Goal: Transaction & Acquisition: Download file/media

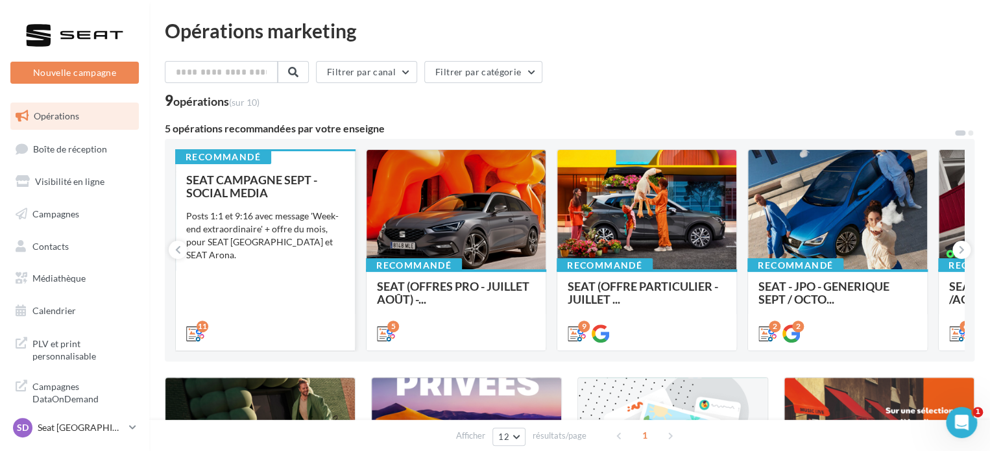
click at [256, 280] on div "SEAT CAMPAGNE SEPT - SOCIAL MEDIA Posts 1:1 et 9:16 avec message 'Week-end extr…" at bounding box center [265, 255] width 158 height 165
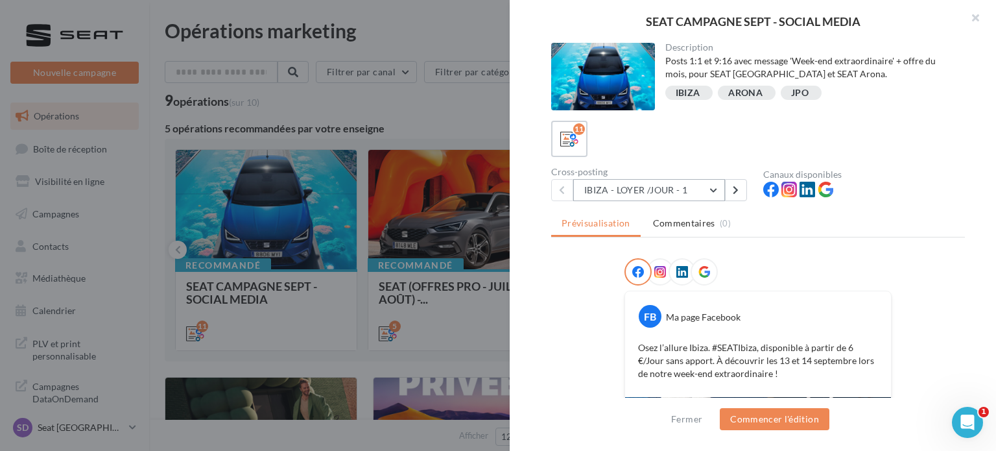
click at [641, 185] on button "IBIZA - LOYER /JOUR - 1" at bounding box center [649, 190] width 152 height 22
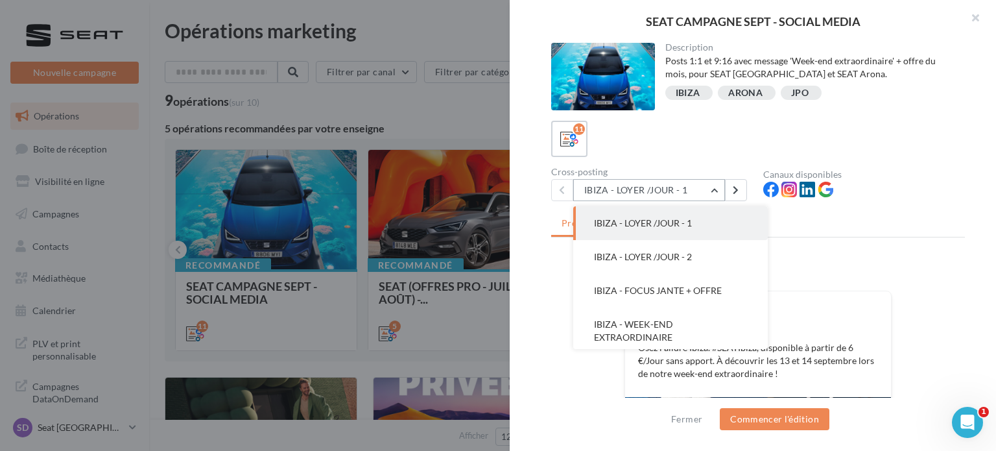
click at [651, 186] on button "IBIZA - LOYER /JOUR - 1" at bounding box center [649, 190] width 152 height 22
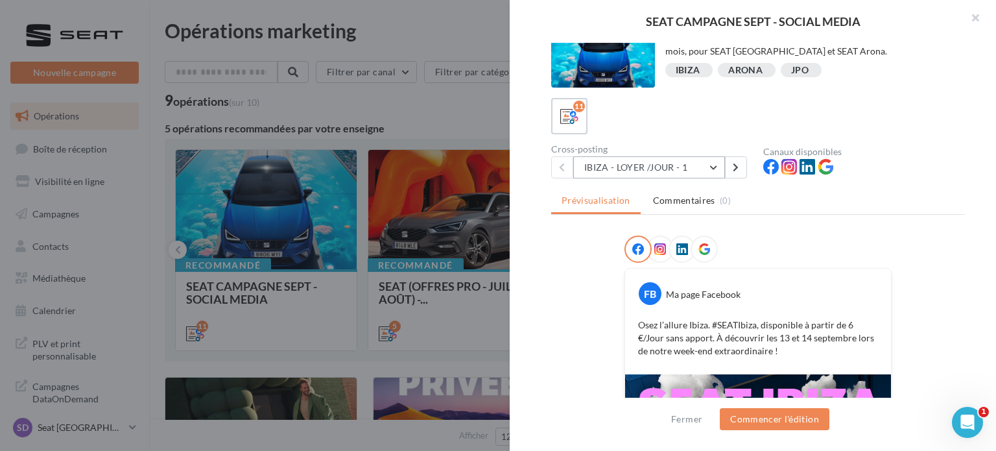
scroll to position [21, 0]
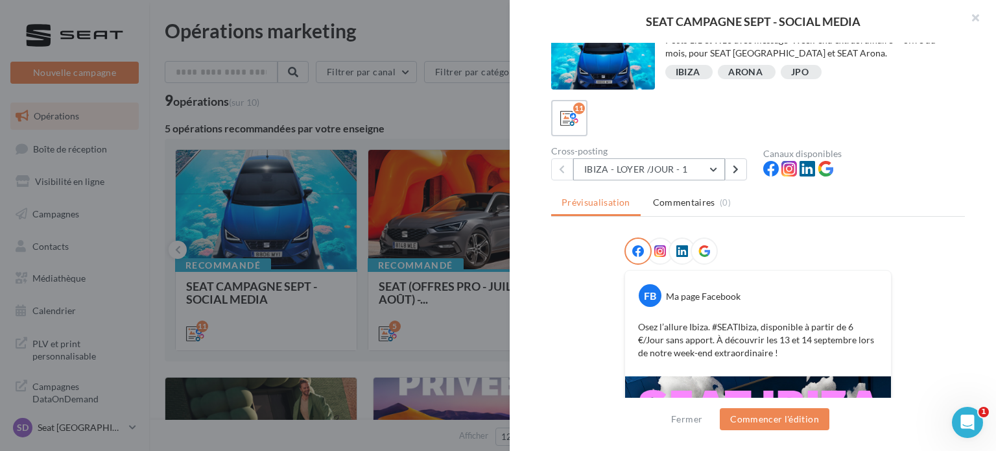
click at [670, 164] on button "IBIZA - LOYER /JOUR - 1" at bounding box center [649, 169] width 152 height 22
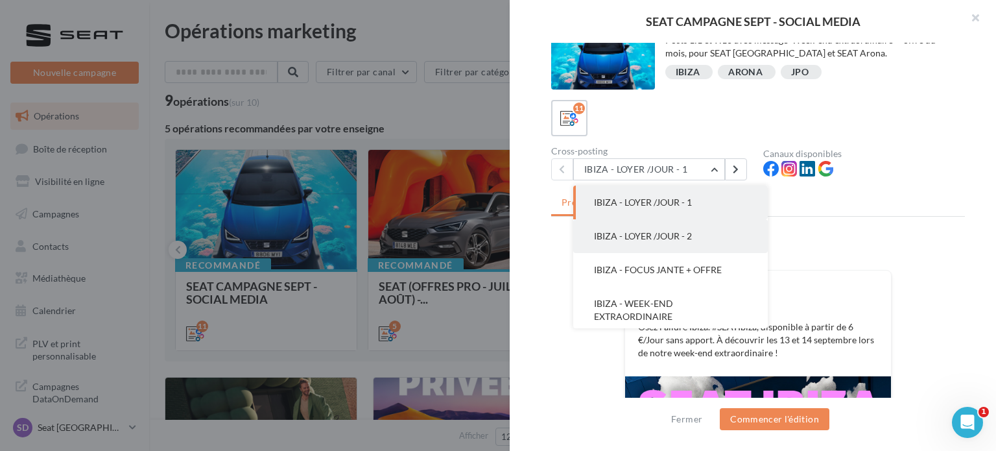
click at [629, 234] on span "IBIZA - LOYER /JOUR - 2" at bounding box center [643, 235] width 98 height 11
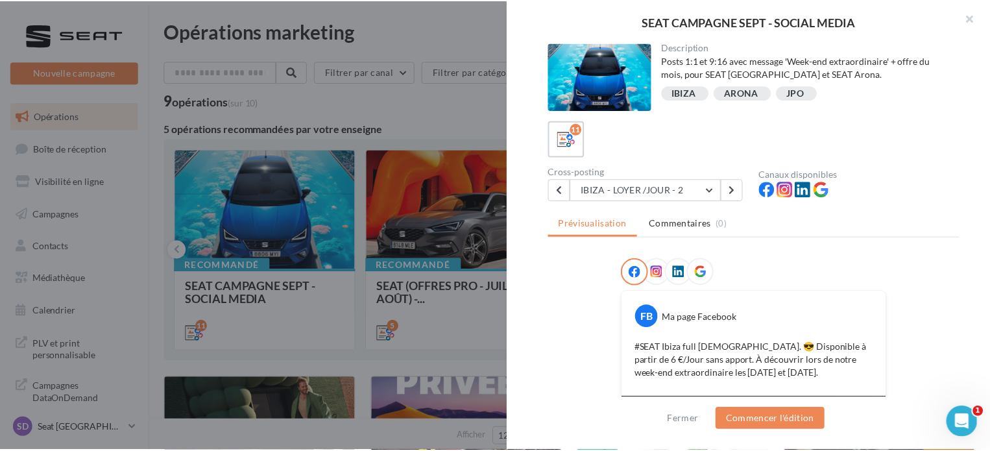
scroll to position [269, 0]
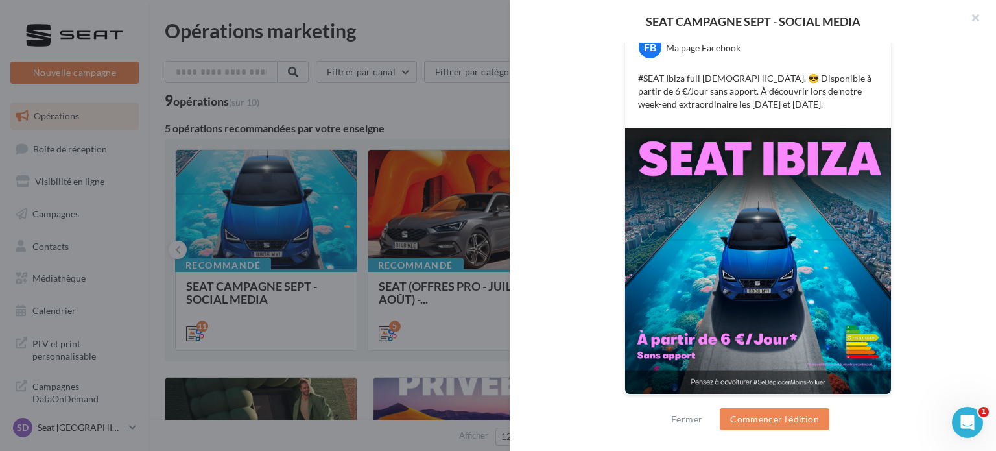
click at [729, 270] on img at bounding box center [758, 261] width 266 height 266
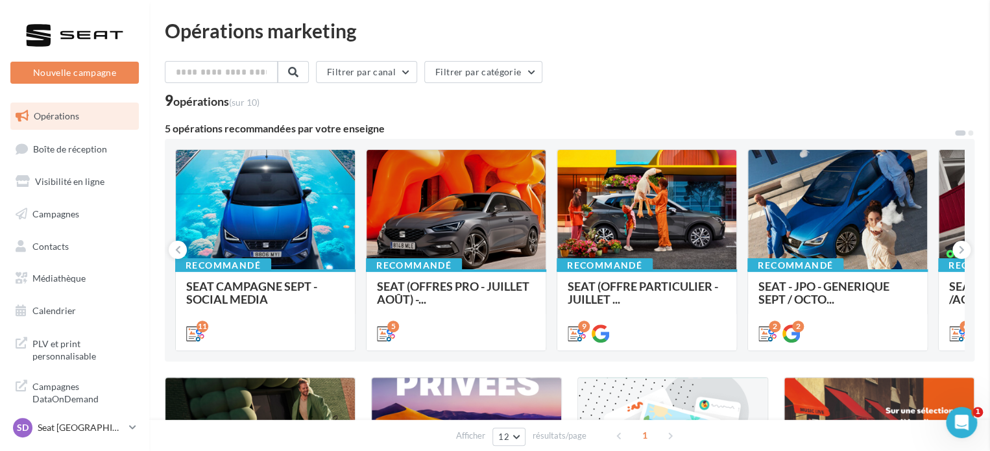
click at [464, 102] on div "Opérations marketing Filtrer par canal Filtrer par catégorie 9 opérations (sur …" at bounding box center [569, 436] width 809 height 830
click at [55, 280] on span "Médiathèque" at bounding box center [58, 277] width 53 height 11
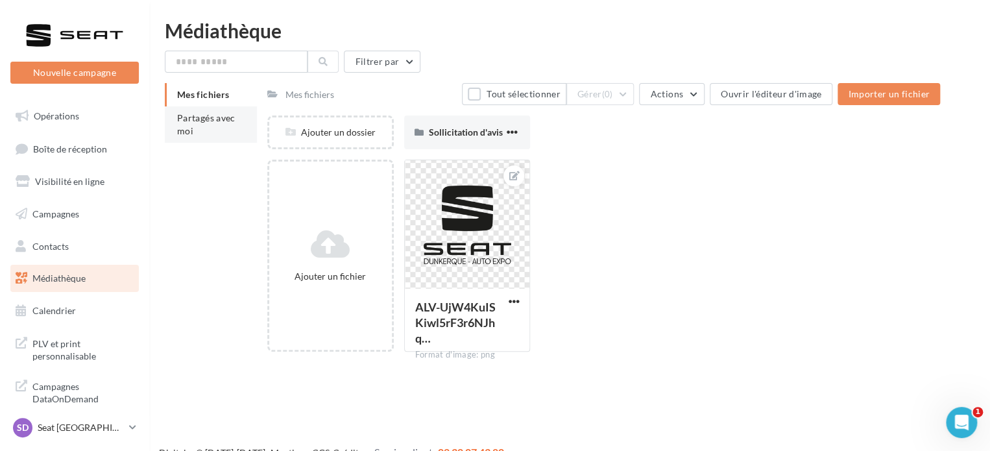
click at [221, 132] on li "Partagés avec moi" at bounding box center [211, 124] width 92 height 36
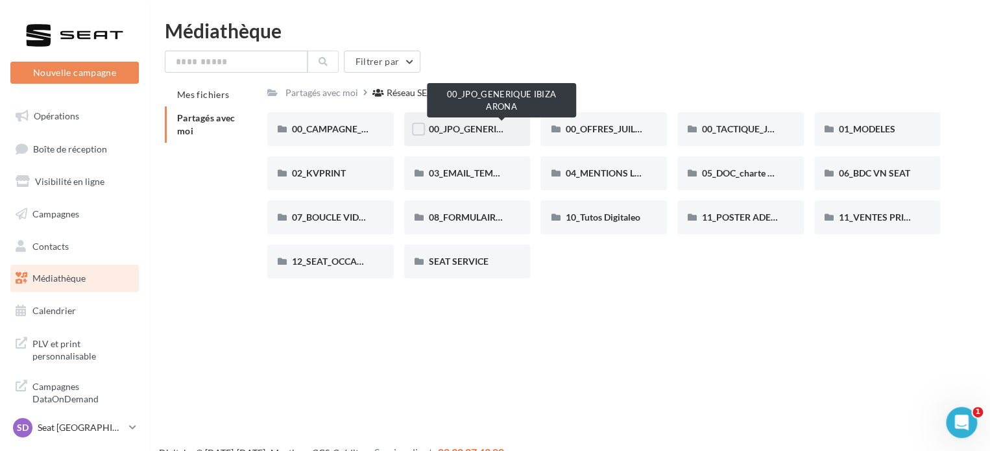
click at [481, 126] on span "00_JPO_GENERIQUE IBIZA ARONA" at bounding box center [502, 128] width 147 height 11
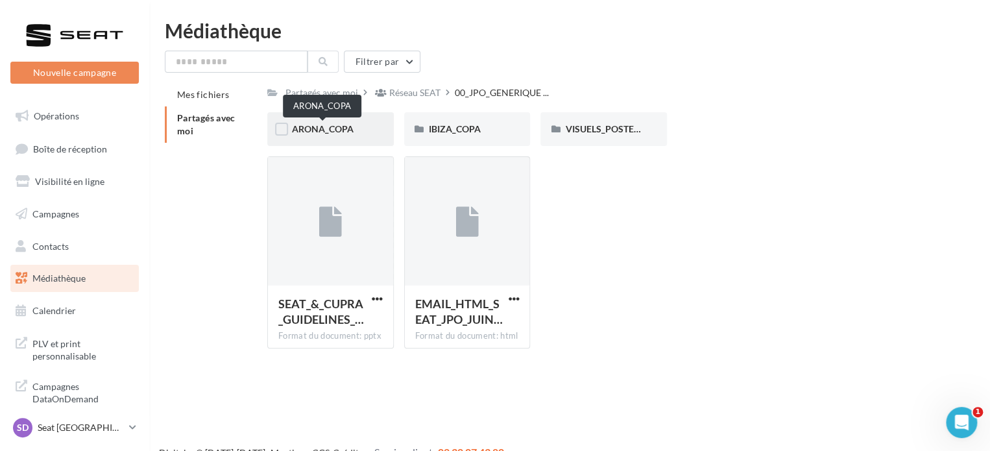
click at [315, 130] on span "ARONA_COPA" at bounding box center [323, 128] width 62 height 11
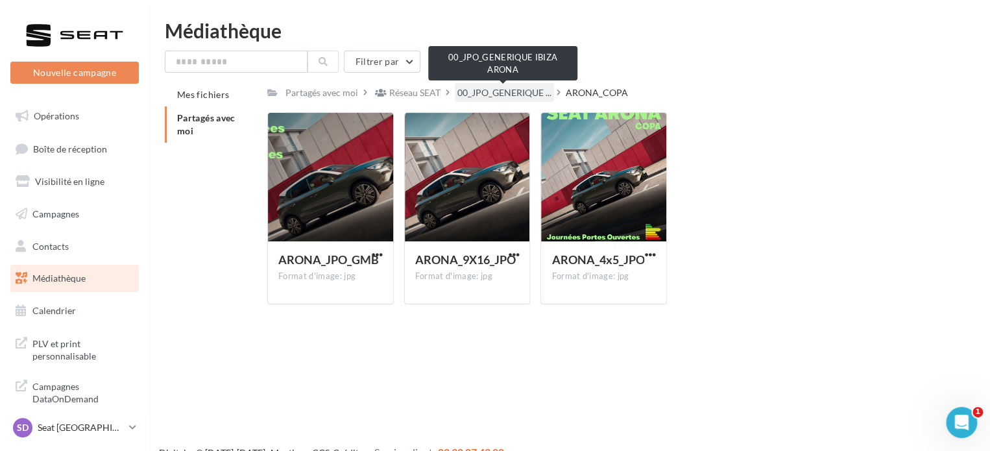
click at [493, 90] on span "00_JPO_GENERIQUE ..." at bounding box center [504, 92] width 94 height 13
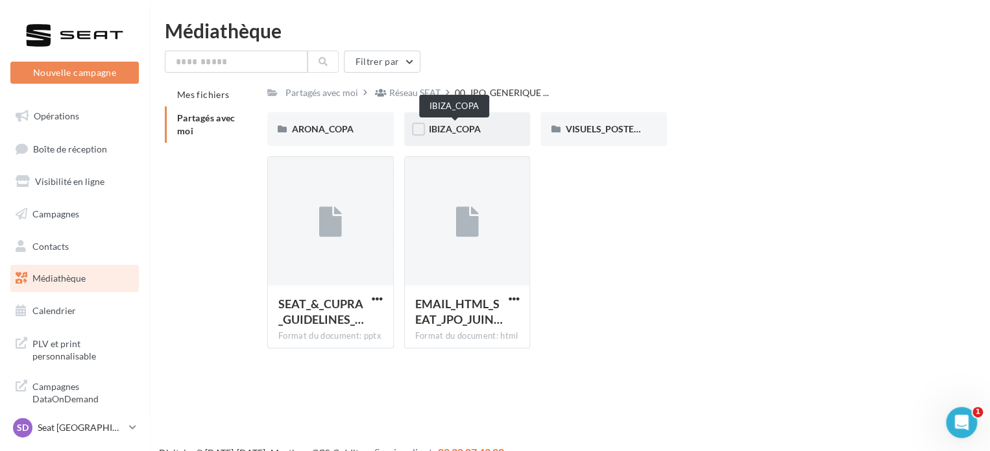
click at [465, 126] on span "IBIZA_COPA" at bounding box center [455, 128] width 52 height 11
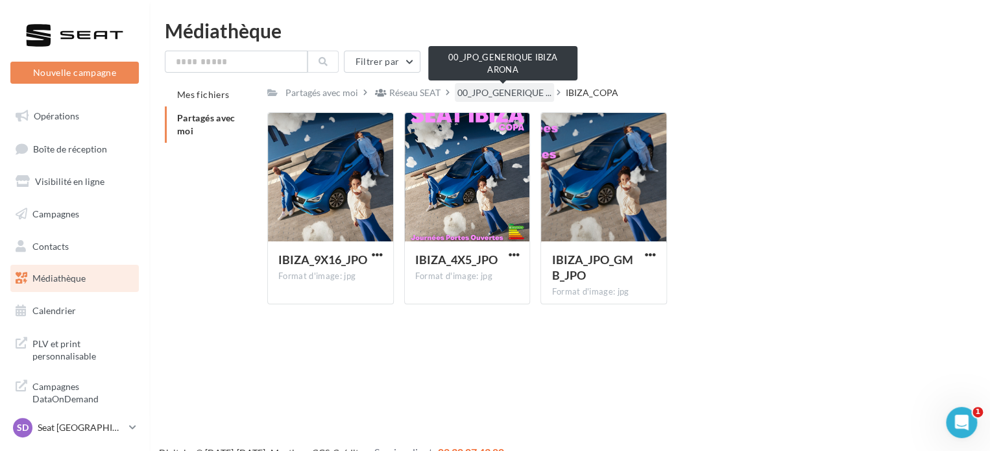
click at [471, 91] on span "00_JPO_GENERIQUE ..." at bounding box center [504, 92] width 94 height 13
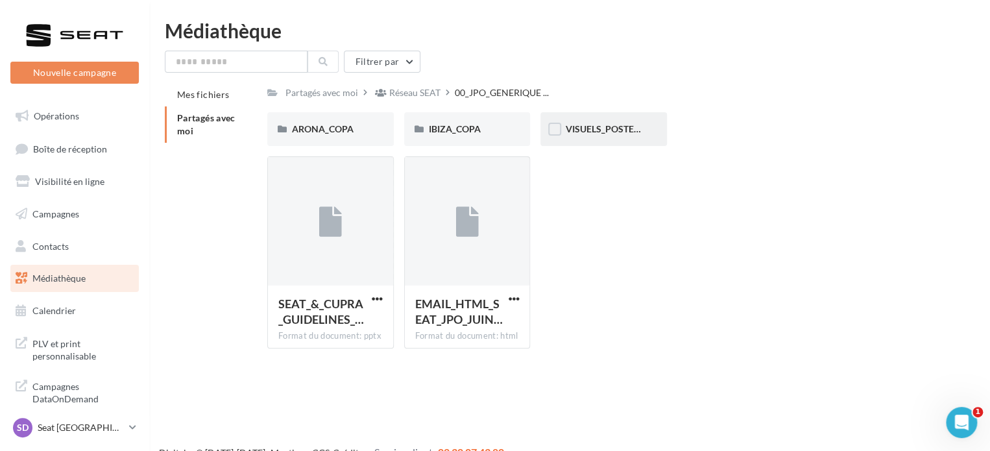
click at [588, 121] on div "VISUELS_POSTERS" at bounding box center [603, 129] width 126 height 34
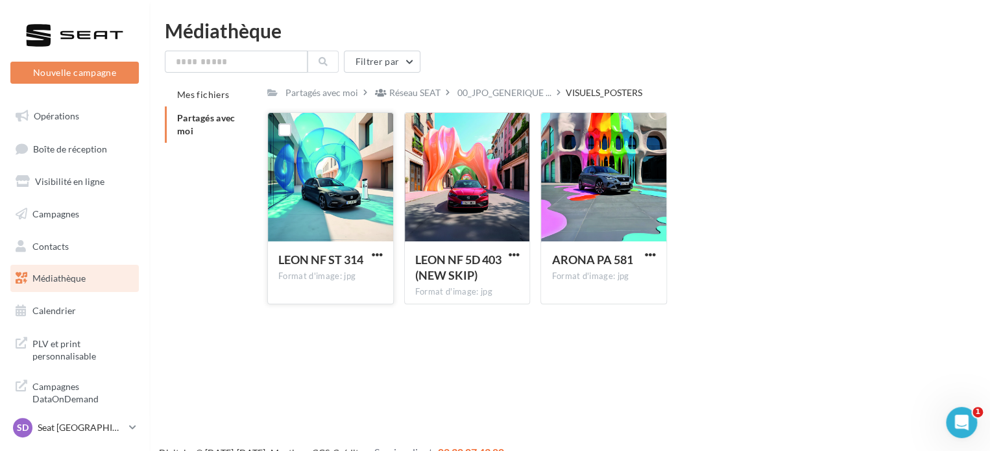
click at [352, 178] on div at bounding box center [330, 178] width 125 height 130
click at [423, 95] on div "Réseau SEAT" at bounding box center [414, 92] width 51 height 13
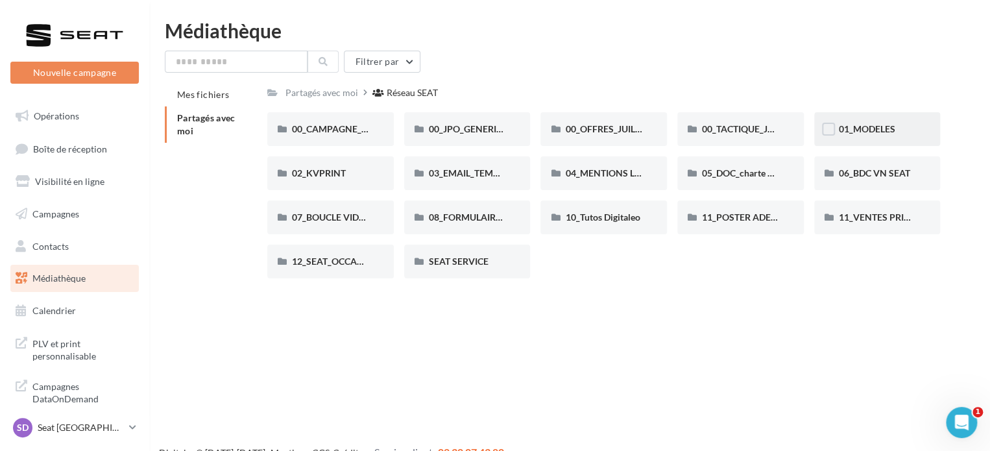
click at [878, 119] on div "01_MODELES" at bounding box center [877, 129] width 126 height 34
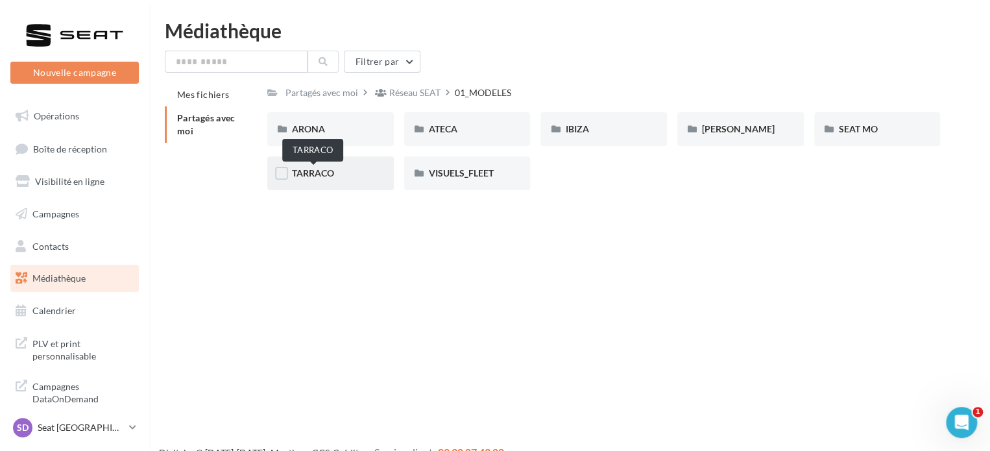
click at [322, 171] on span "TARRACO" at bounding box center [313, 172] width 42 height 11
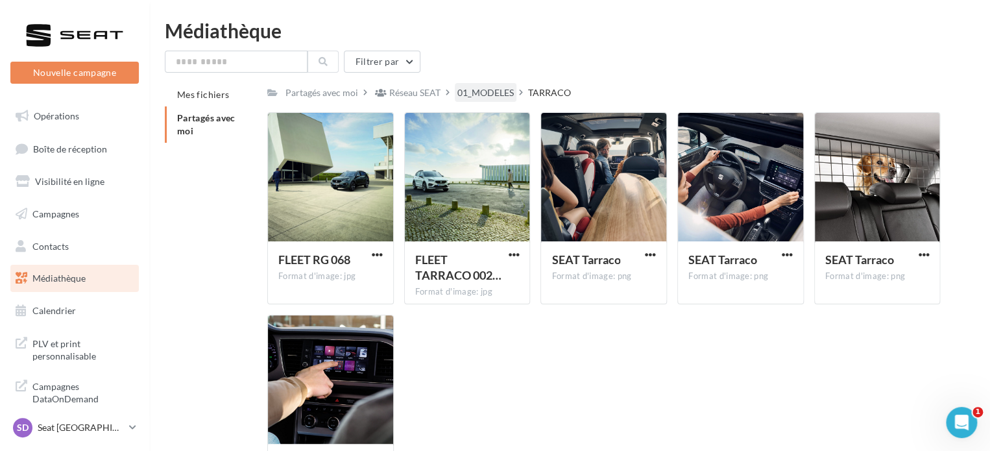
click at [493, 88] on div "01_MODELES" at bounding box center [485, 92] width 56 height 13
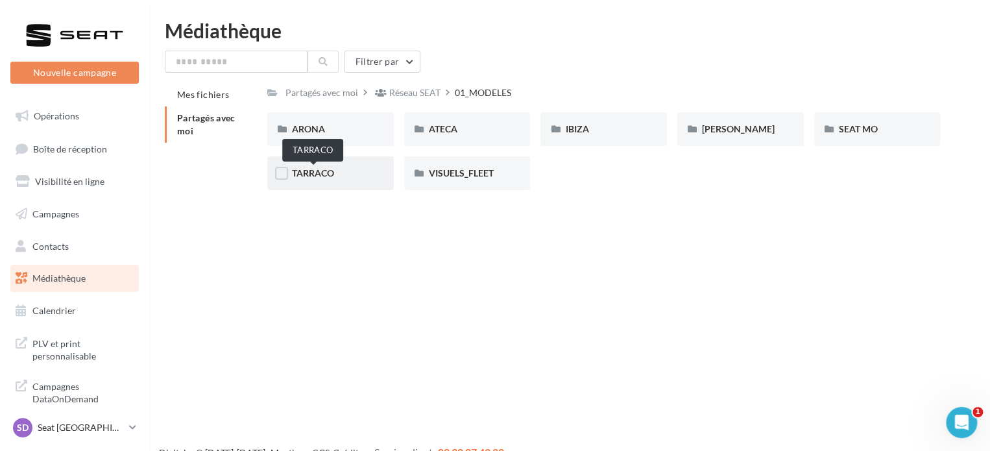
click at [317, 173] on span "TARRACO" at bounding box center [313, 172] width 42 height 11
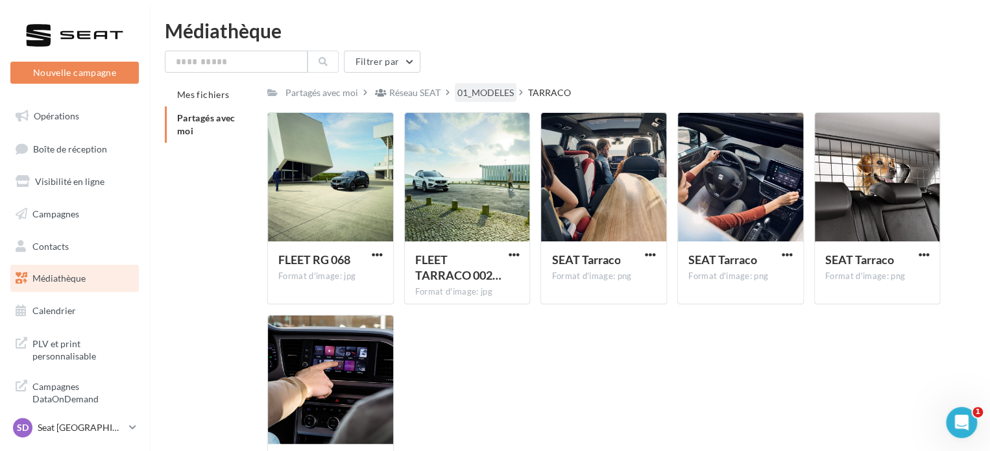
click at [481, 93] on div "01_MODELES" at bounding box center [485, 92] width 56 height 13
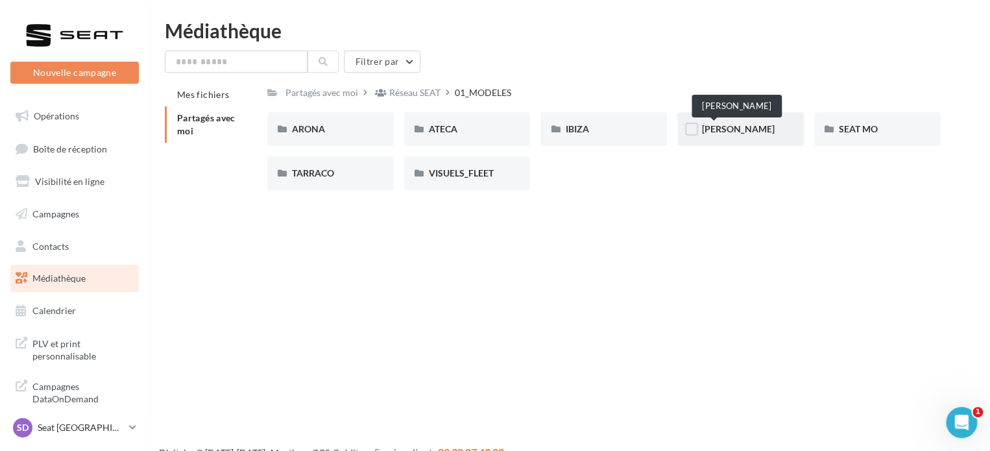
click at [711, 132] on span "LEON" at bounding box center [738, 128] width 73 height 11
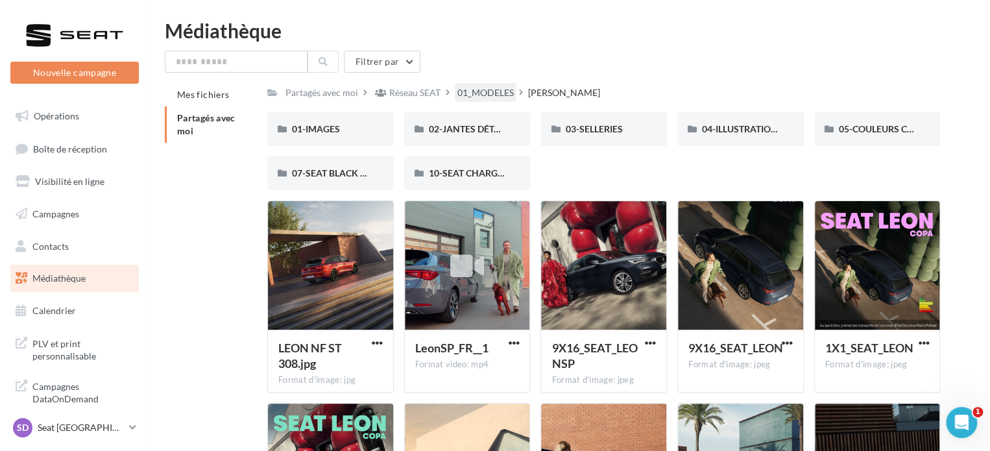
click at [489, 91] on div "01_MODELES" at bounding box center [485, 92] width 56 height 13
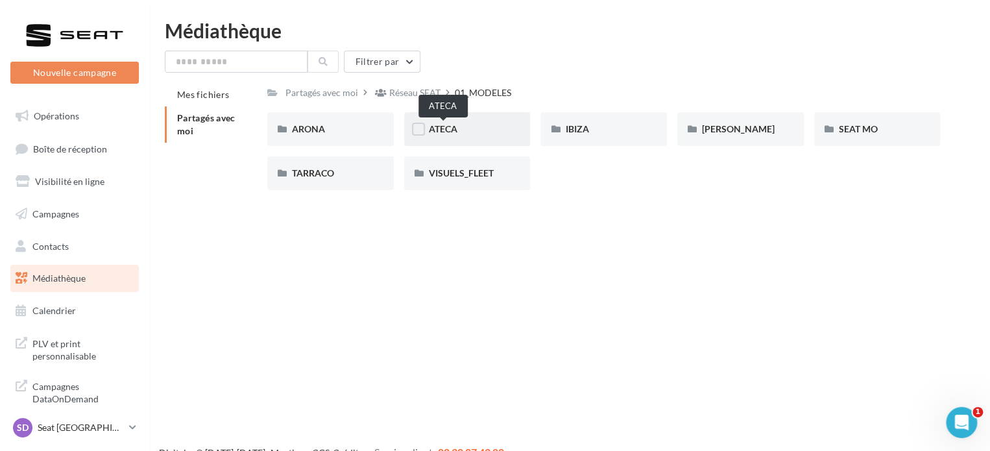
click at [443, 132] on span "ATECA" at bounding box center [443, 128] width 29 height 11
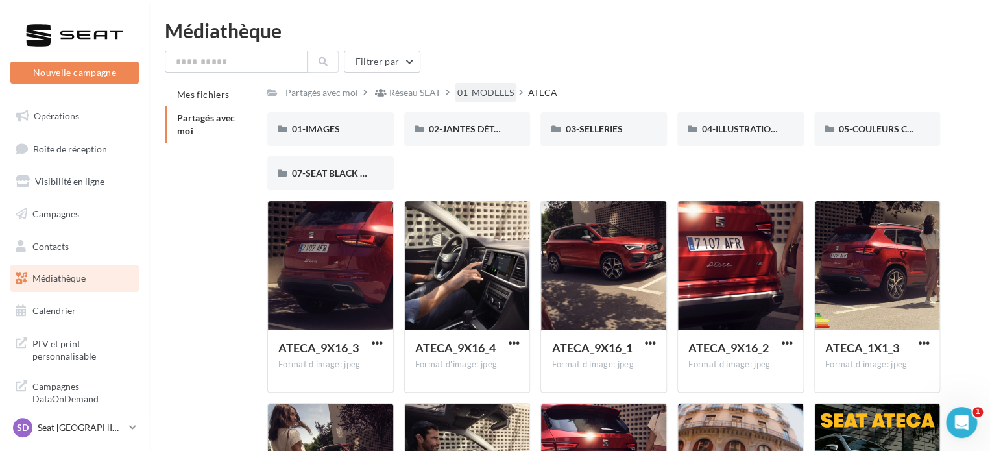
click at [474, 87] on div "01_MODELES" at bounding box center [485, 92] width 56 height 13
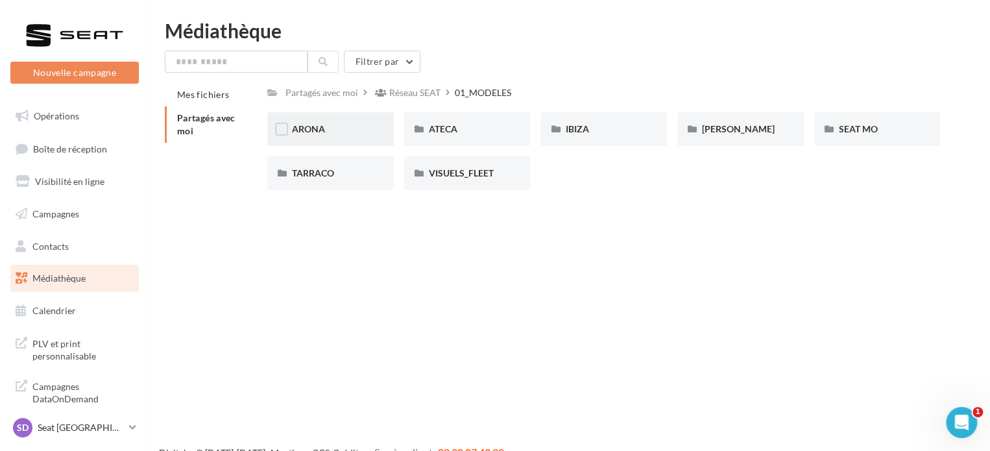
click at [344, 129] on div "ARONA" at bounding box center [330, 129] width 77 height 13
click at [344, 135] on div "01-IMAGES" at bounding box center [330, 129] width 77 height 13
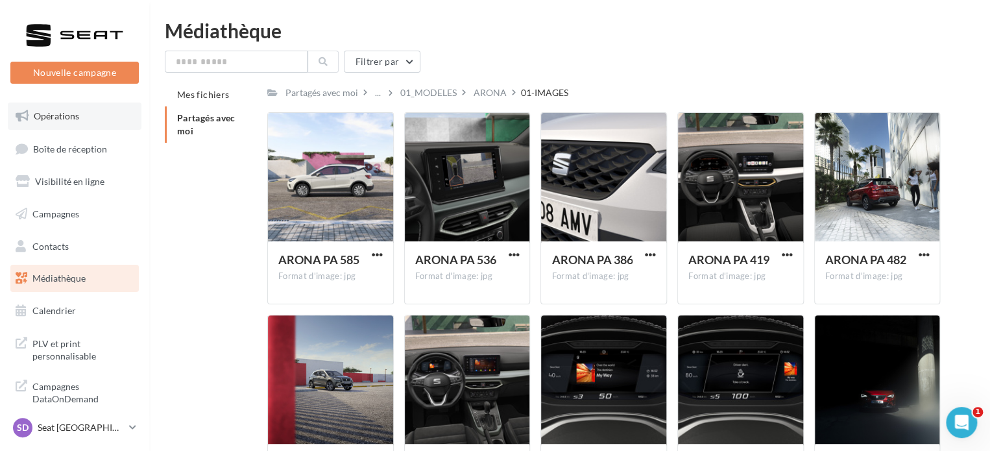
click at [60, 119] on span "Opérations" at bounding box center [56, 115] width 45 height 11
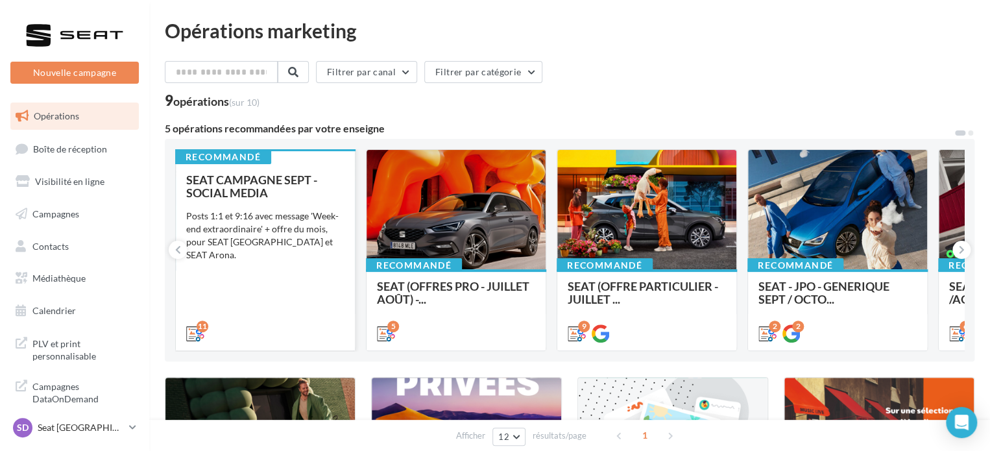
click at [305, 287] on div "SEAT CAMPAGNE SEPT - SOCIAL MEDIA Posts 1:1 et 9:16 avec message 'Week-end extr…" at bounding box center [265, 255] width 158 height 165
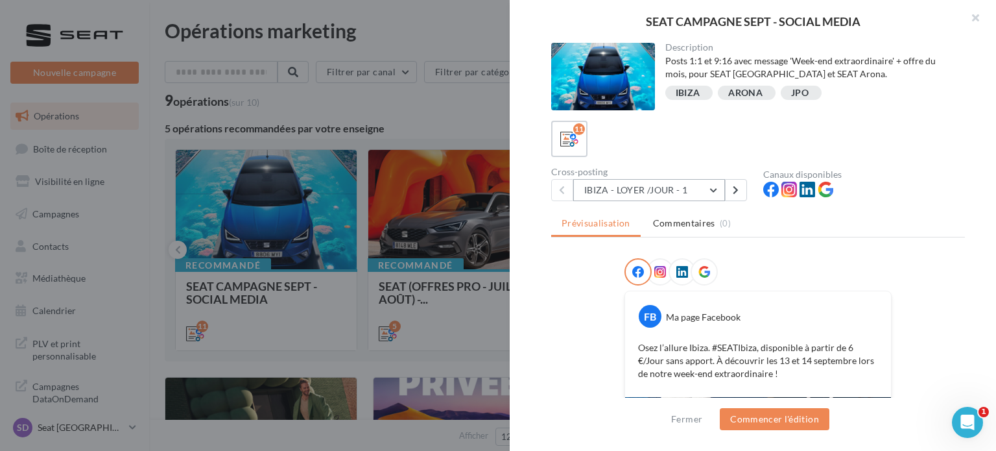
click at [660, 187] on button "IBIZA - LOYER /JOUR - 1" at bounding box center [649, 190] width 152 height 22
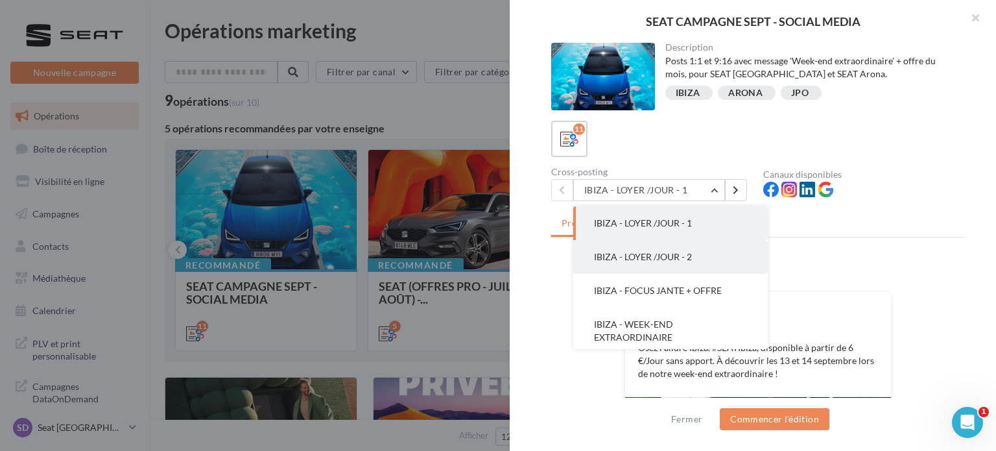
click at [637, 256] on span "IBIZA - LOYER /JOUR - 2" at bounding box center [643, 256] width 98 height 11
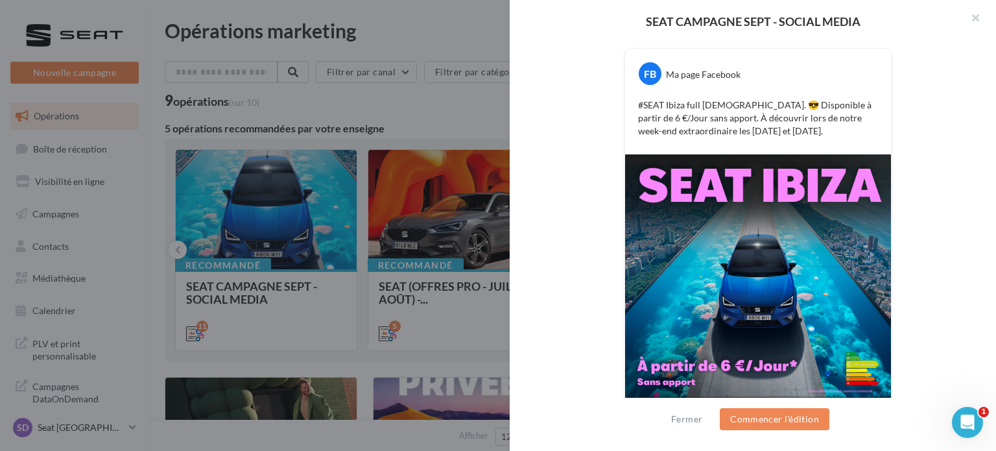
scroll to position [269, 0]
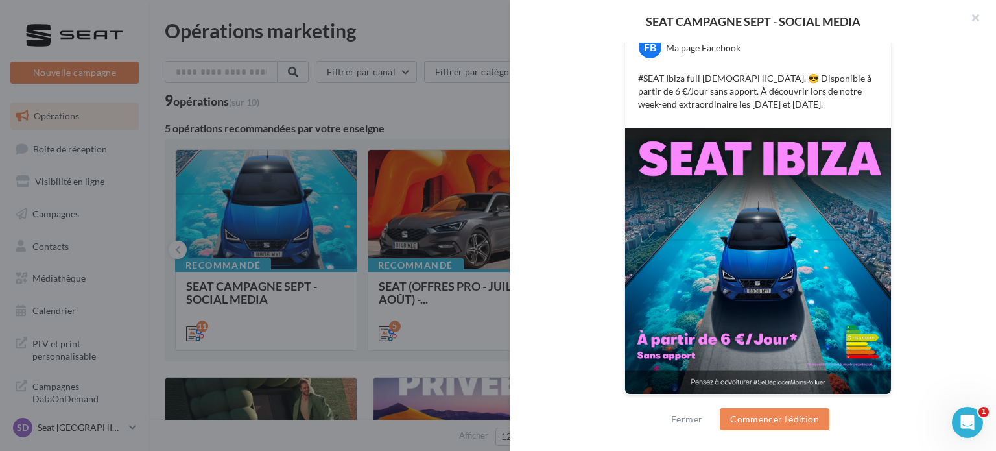
click at [723, 236] on img at bounding box center [758, 261] width 266 height 266
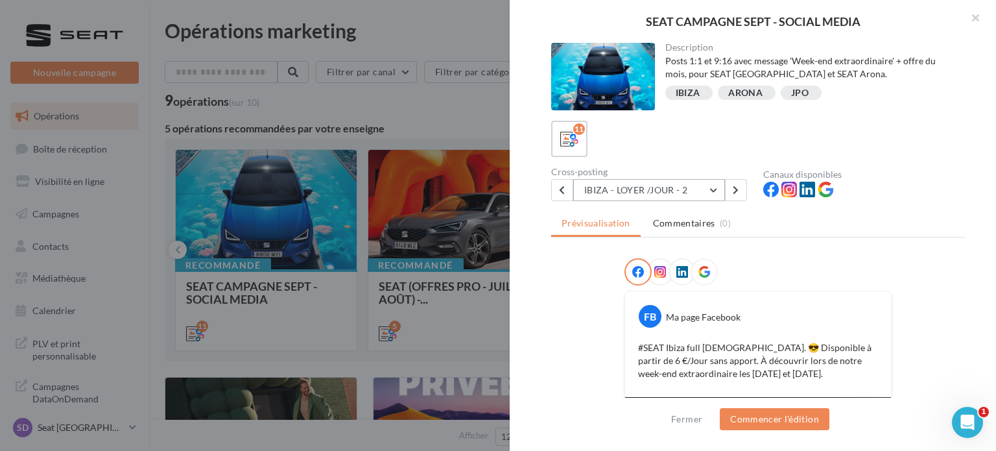
click at [708, 189] on button "IBIZA - LOYER /JOUR - 2" at bounding box center [649, 190] width 152 height 22
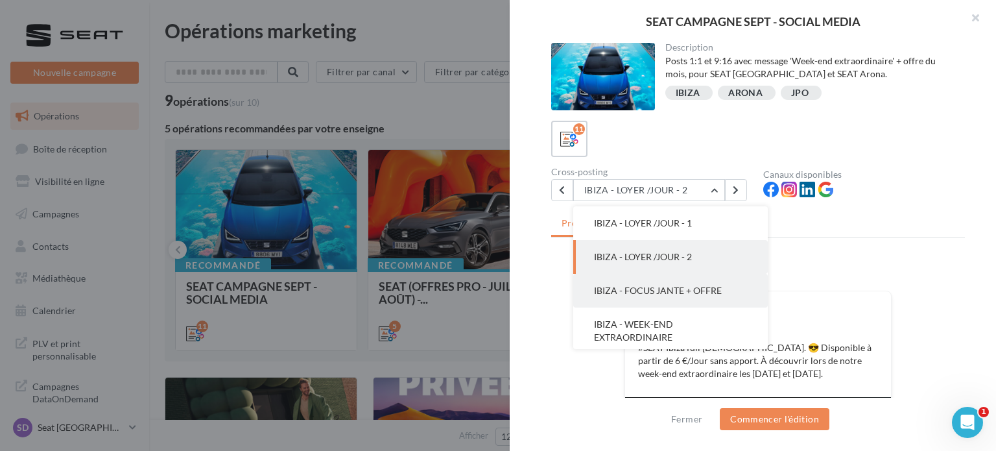
click at [644, 290] on span "IBIZA - FOCUS JANTE + OFFRE" at bounding box center [658, 290] width 128 height 11
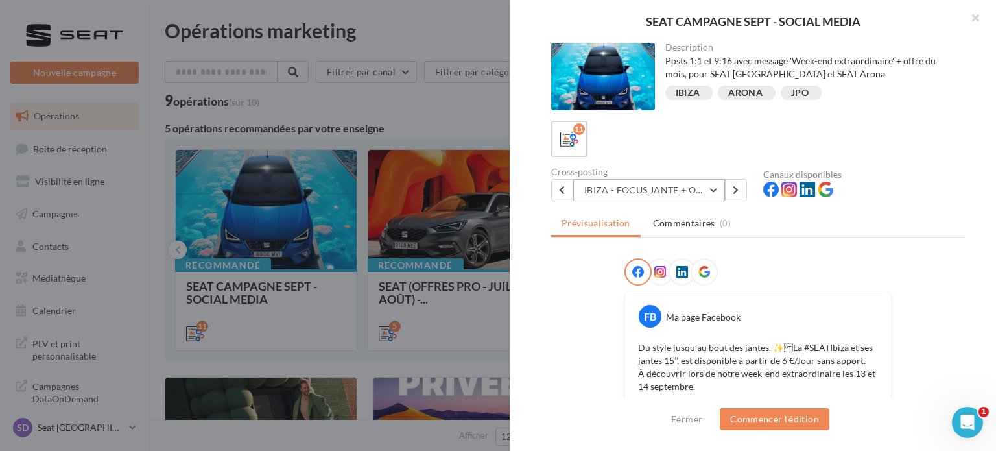
click at [656, 179] on button "IBIZA - FOCUS JANTE + OFFRE" at bounding box center [649, 190] width 152 height 22
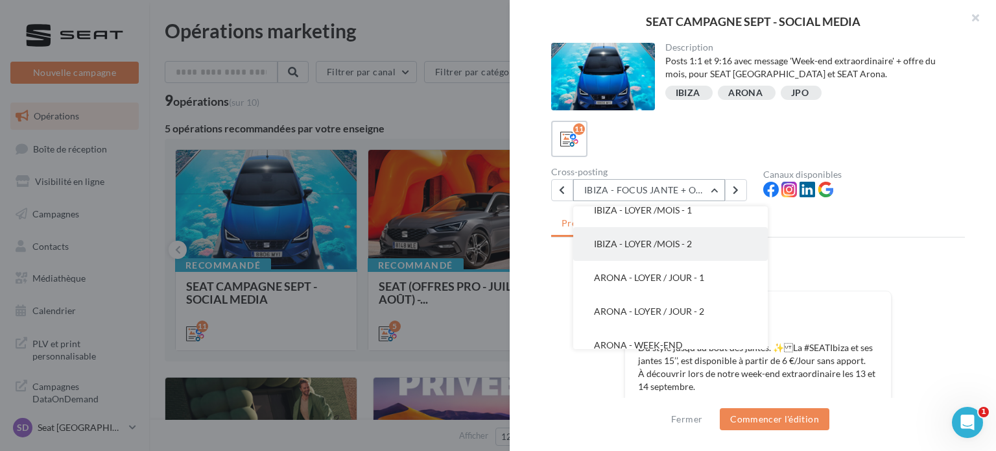
scroll to position [165, 0]
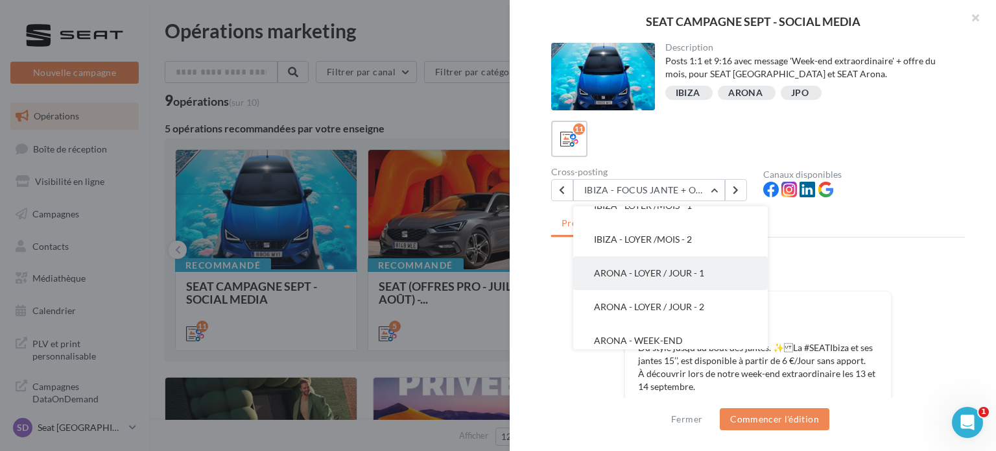
click at [651, 273] on span "ARONA - LOYER / JOUR - 1" at bounding box center [649, 272] width 110 height 11
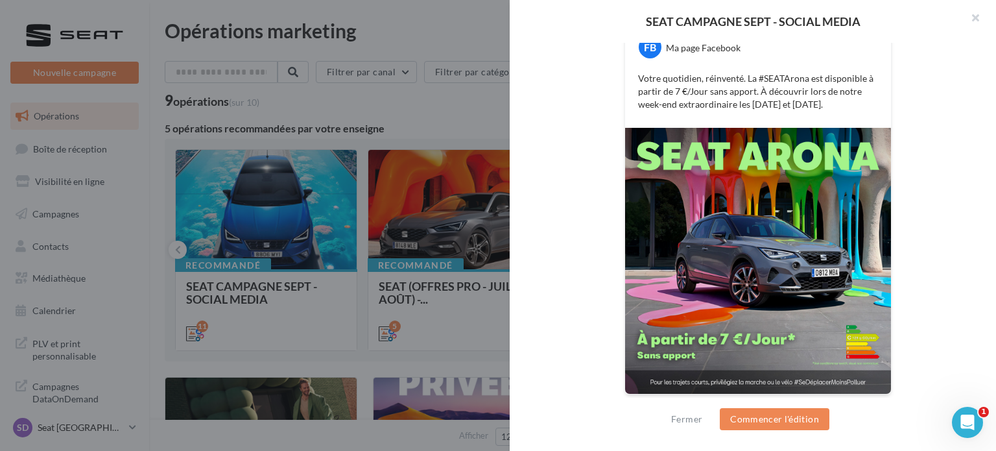
scroll to position [0, 0]
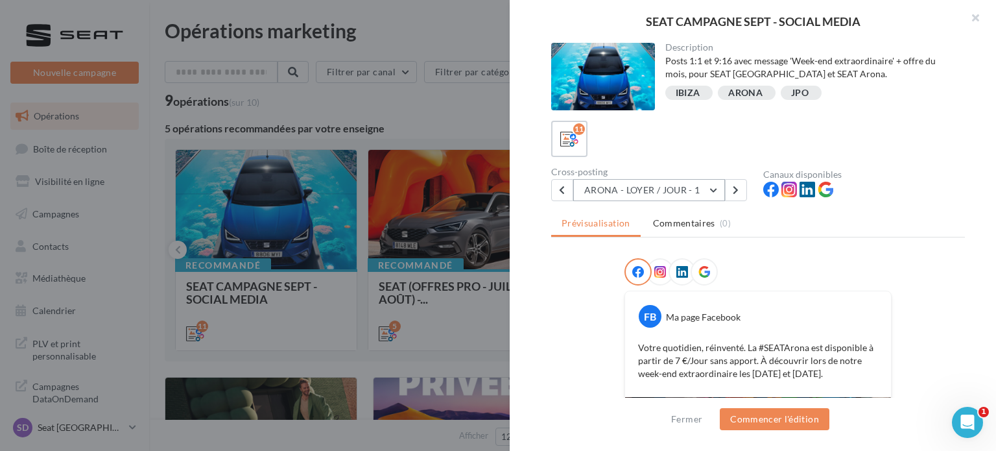
click at [617, 191] on button "ARONA - LOYER / JOUR - 1" at bounding box center [649, 190] width 152 height 22
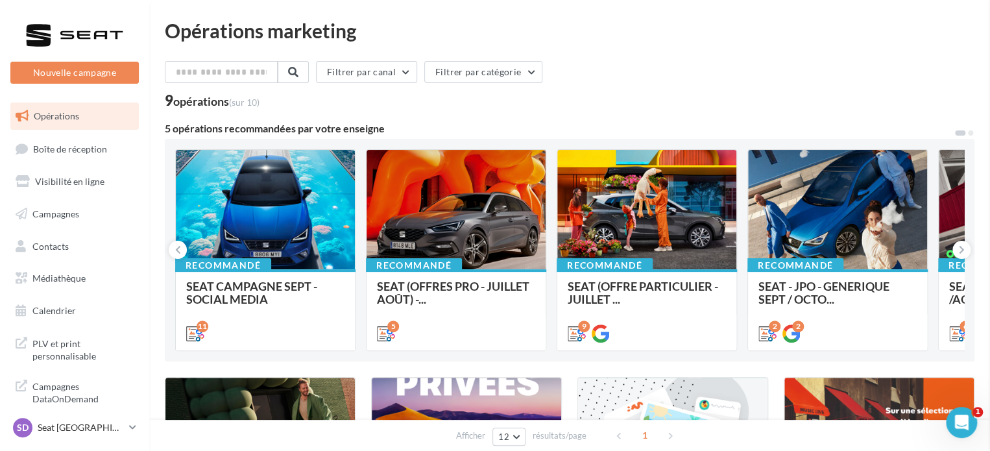
click at [57, 278] on span "Médiathèque" at bounding box center [58, 277] width 53 height 11
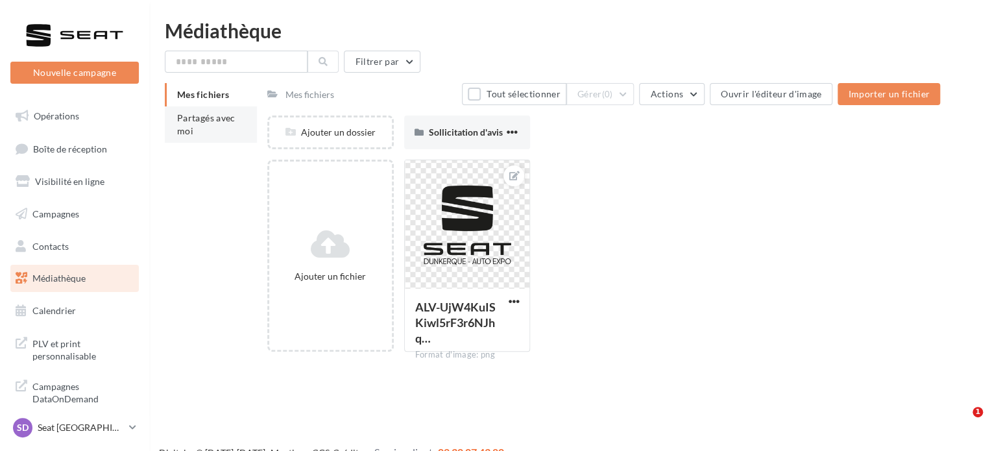
click at [190, 131] on span "Partagés avec moi" at bounding box center [206, 124] width 58 height 24
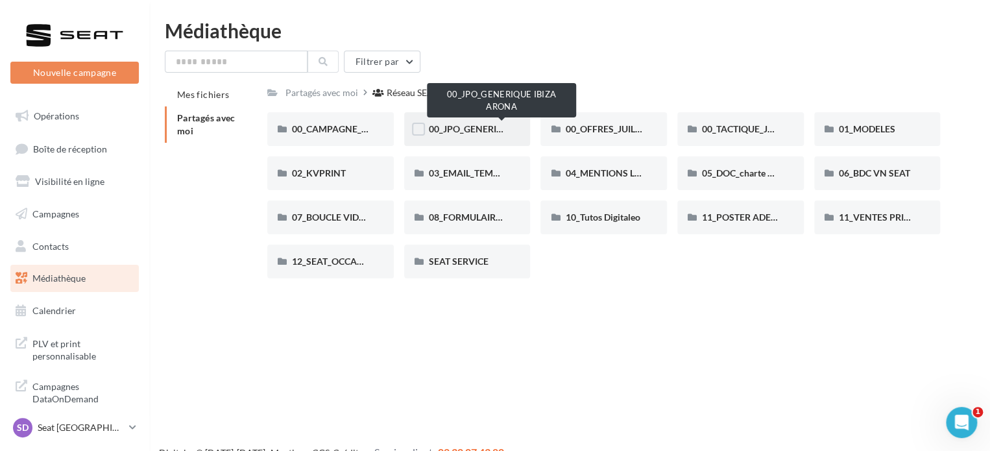
click at [470, 126] on span "00_JPO_GENERIQUE IBIZA ARONA" at bounding box center [502, 128] width 147 height 11
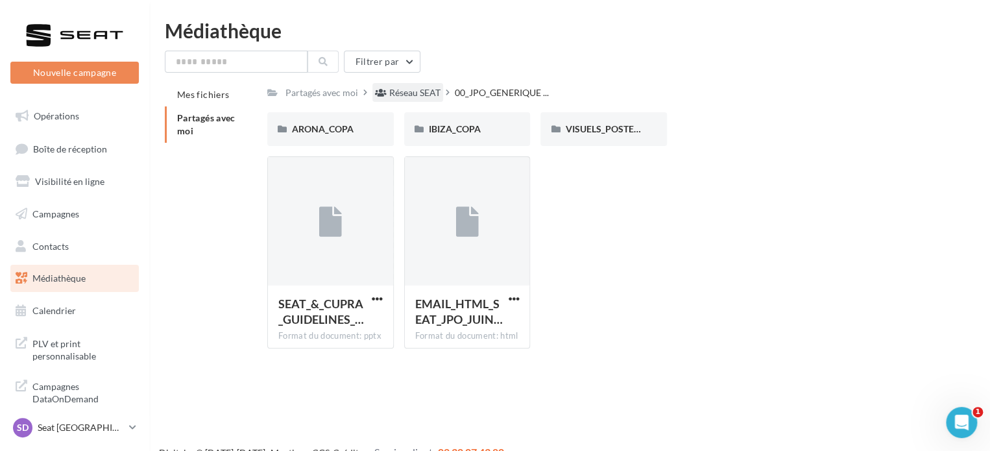
click at [413, 91] on div "Réseau SEAT" at bounding box center [414, 92] width 51 height 13
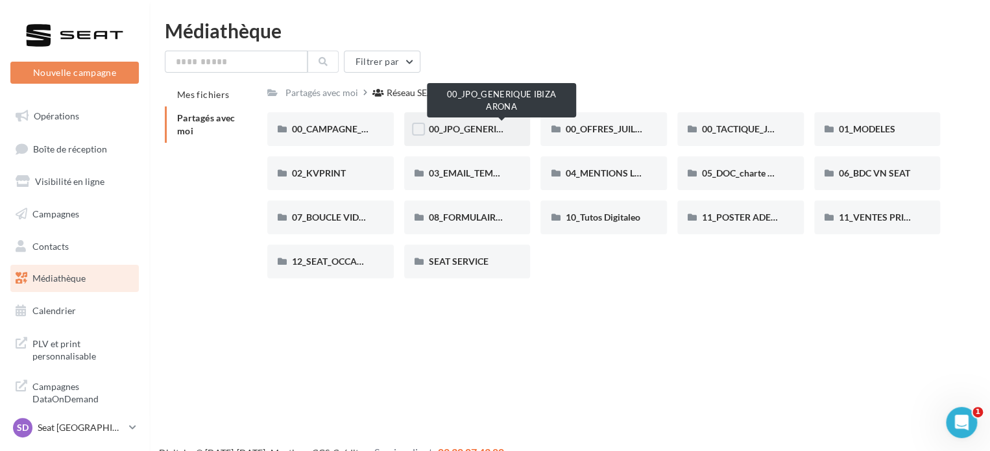
click at [444, 129] on span "00_JPO_GENERIQUE IBIZA ARONA" at bounding box center [502, 128] width 147 height 11
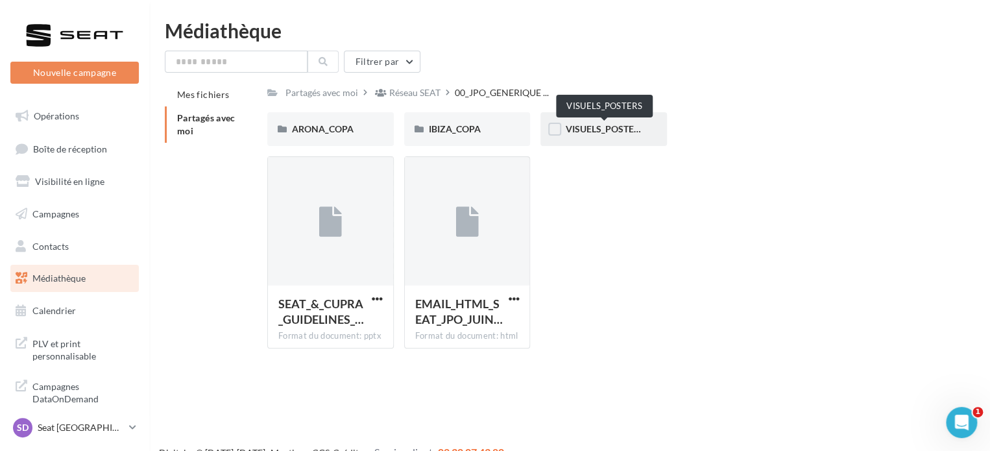
click at [611, 128] on span "VISUELS_POSTERS" at bounding box center [604, 128] width 79 height 11
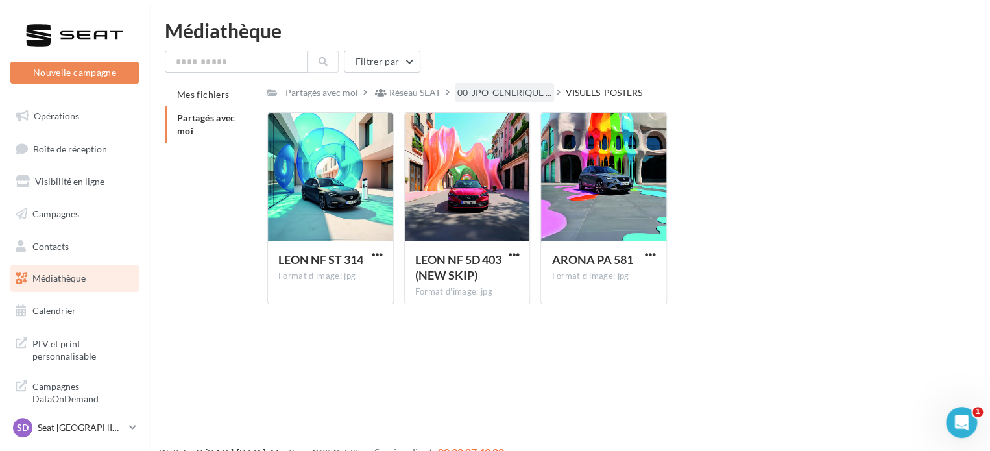
click at [494, 100] on div "00_JPO_GENERIQUE ..." at bounding box center [504, 92] width 99 height 19
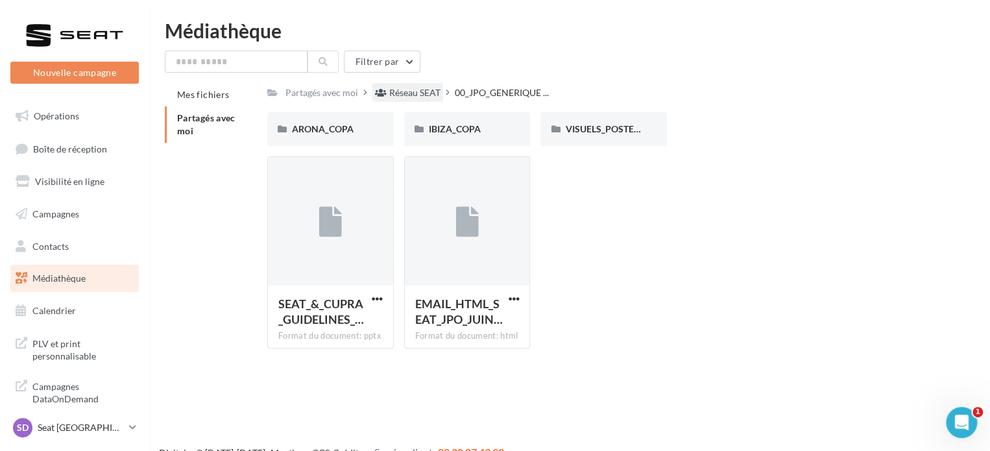
click at [403, 96] on div "Réseau SEAT" at bounding box center [414, 92] width 51 height 13
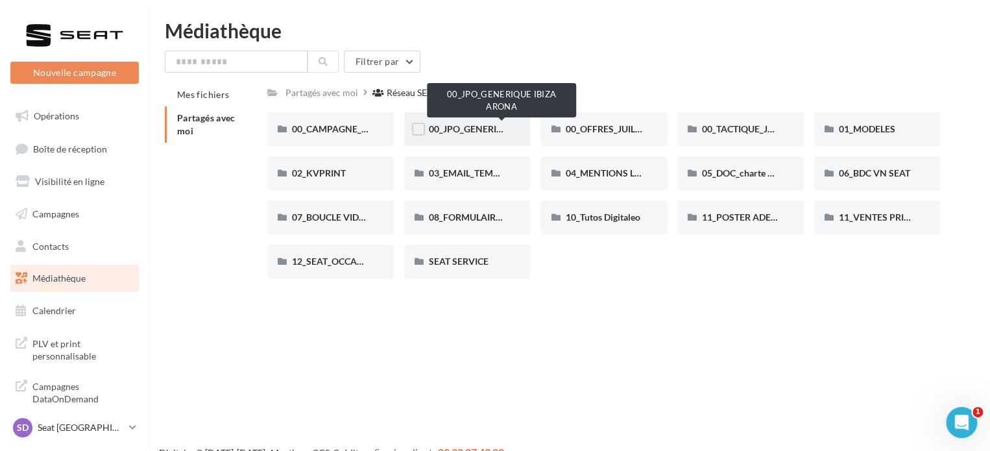
click at [437, 125] on span "00_JPO_GENERIQUE IBIZA ARONA" at bounding box center [502, 128] width 147 height 11
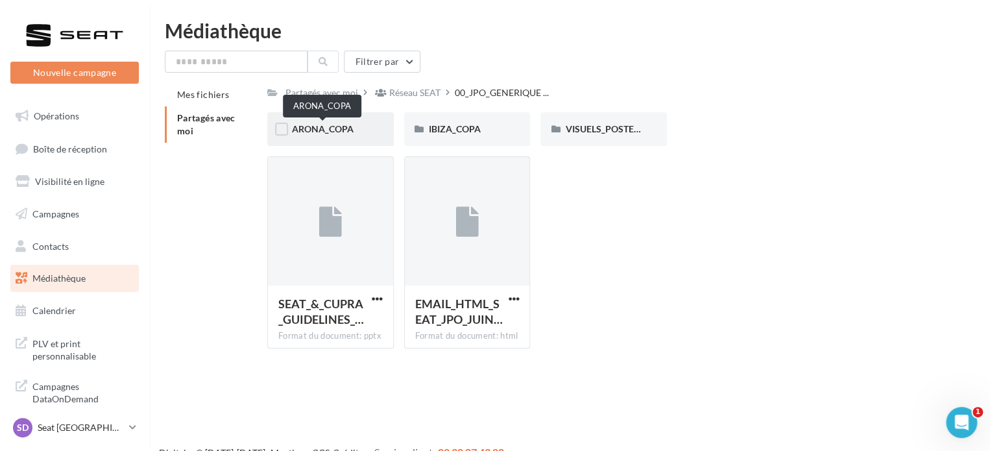
click at [322, 130] on span "ARONA_COPA" at bounding box center [323, 128] width 62 height 11
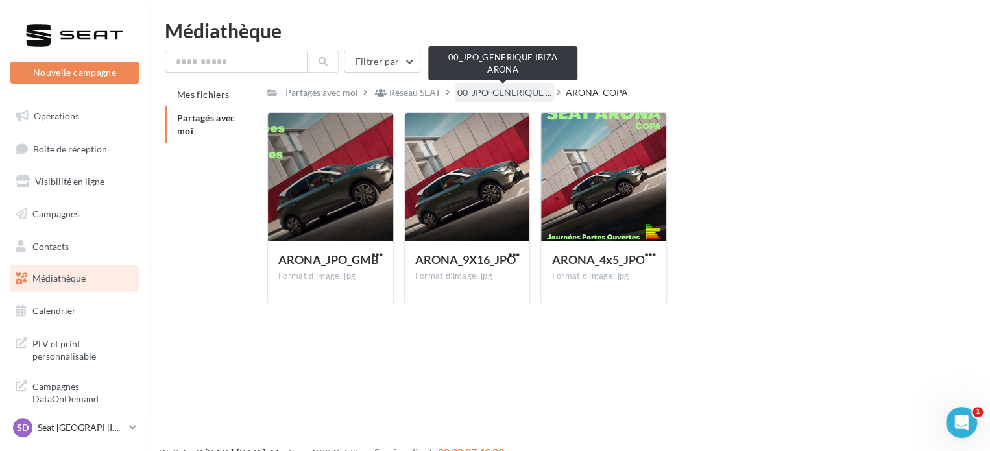
click at [493, 90] on span "00_JPO_GENERIQUE ..." at bounding box center [504, 92] width 94 height 13
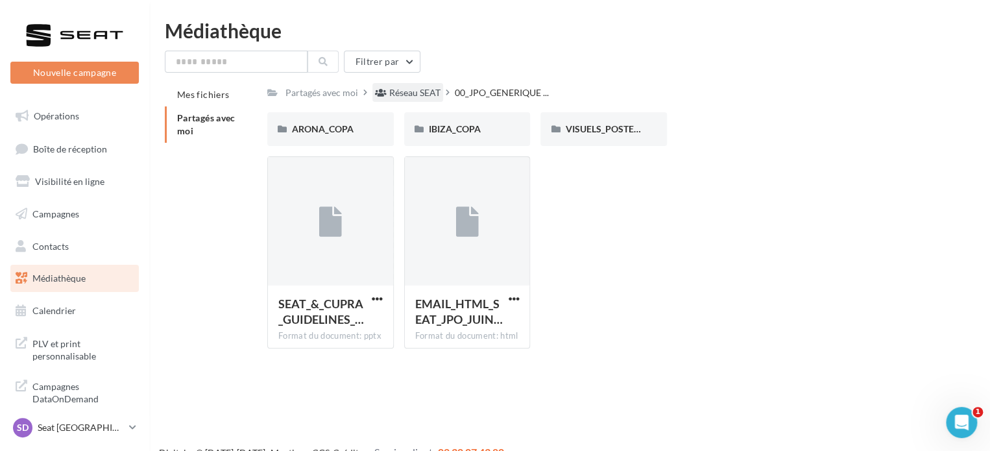
click at [412, 92] on div "Réseau SEAT" at bounding box center [414, 92] width 51 height 13
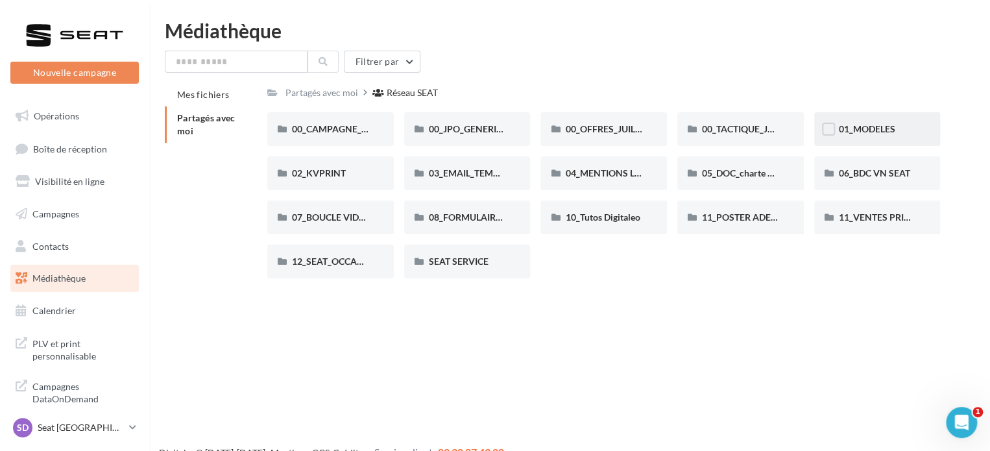
click at [863, 123] on div "01_MODELES" at bounding box center [877, 129] width 77 height 13
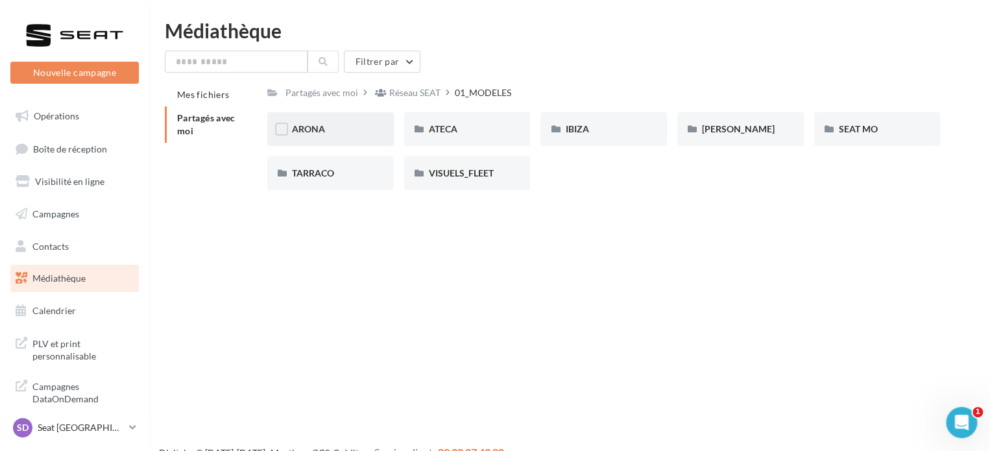
click at [320, 123] on div "ARONA" at bounding box center [330, 129] width 77 height 13
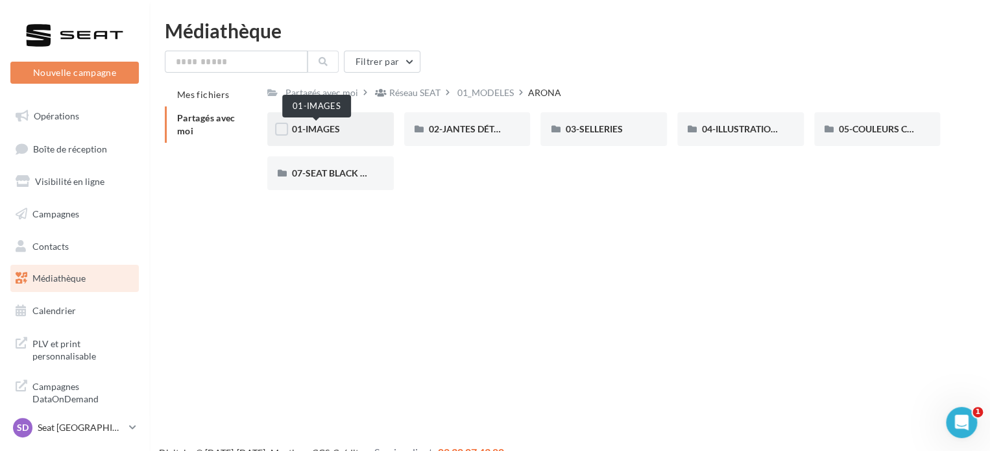
click at [337, 126] on span "01-IMAGES" at bounding box center [316, 128] width 48 height 11
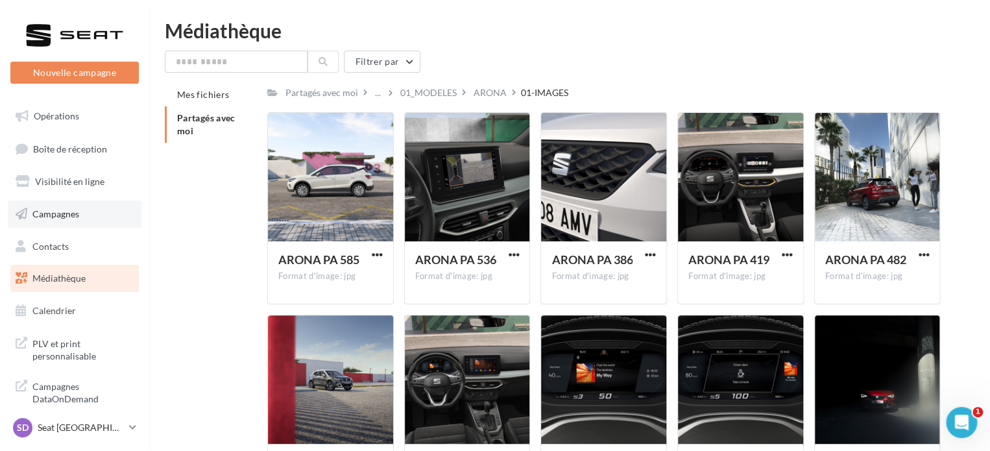
click at [75, 225] on link "Campagnes" at bounding box center [75, 213] width 134 height 27
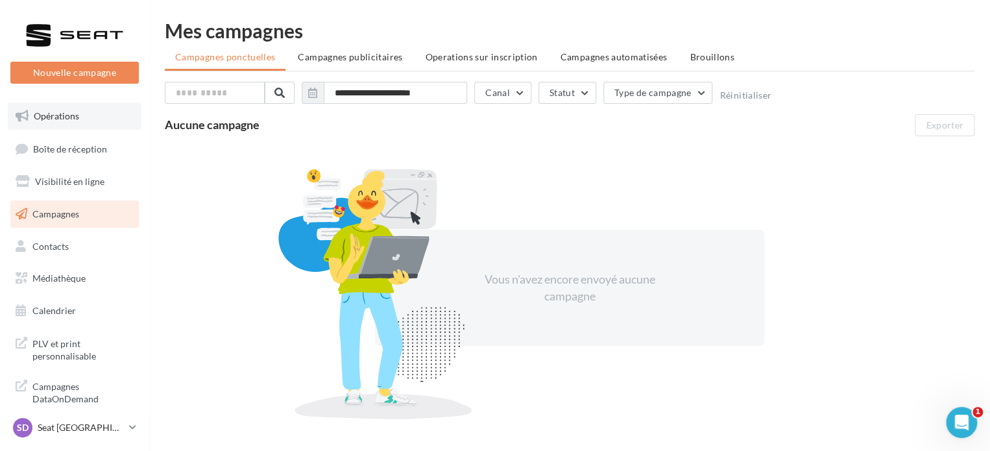
click at [56, 113] on span "Opérations" at bounding box center [56, 115] width 45 height 11
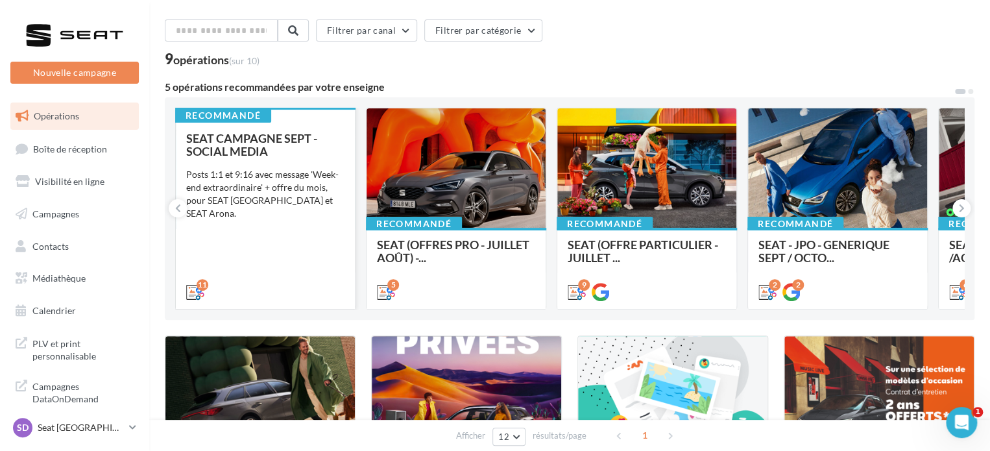
scroll to position [43, 0]
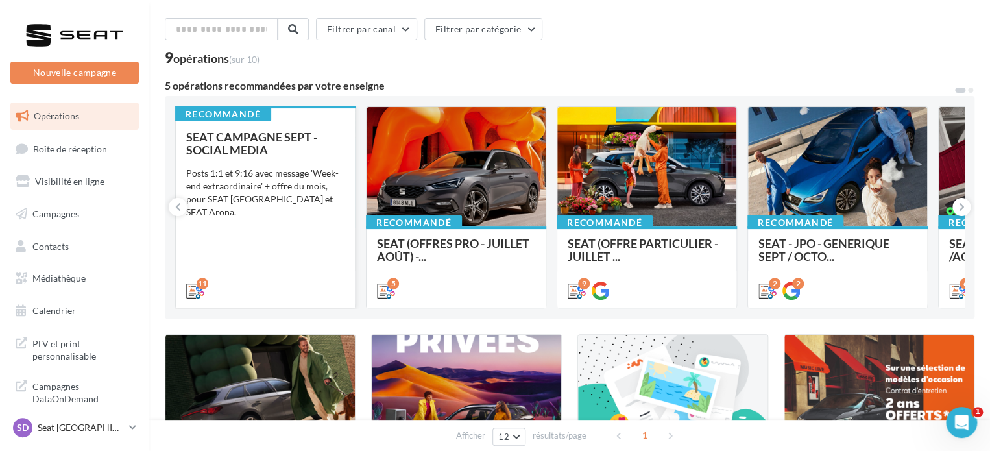
click at [252, 278] on div "11" at bounding box center [265, 289] width 179 height 36
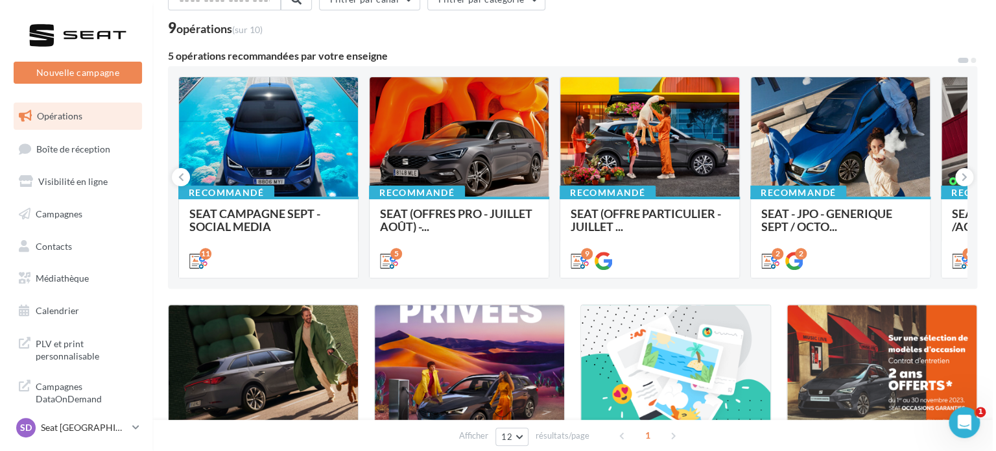
scroll to position [57, 0]
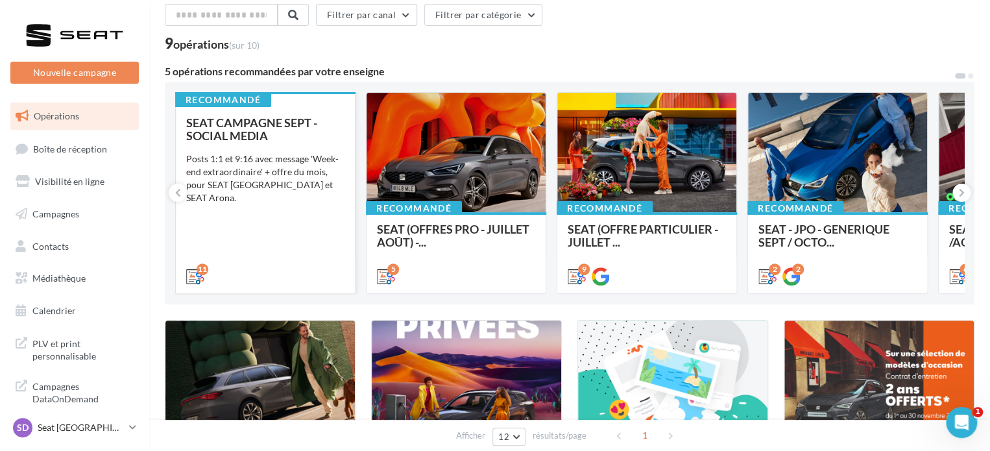
click at [290, 245] on div "SEAT CAMPAGNE SEPT - SOCIAL MEDIA Posts 1:1 et 9:16 avec message 'Week-end extr…" at bounding box center [265, 198] width 158 height 165
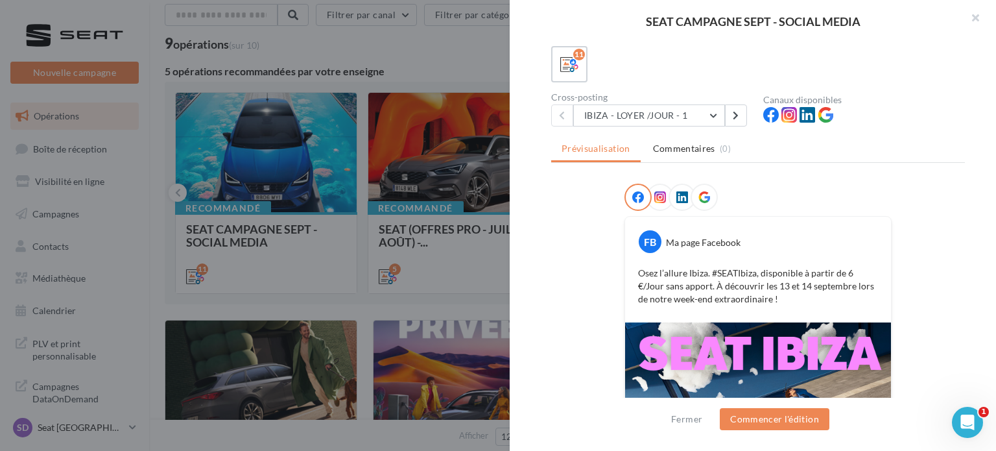
scroll to position [0, 0]
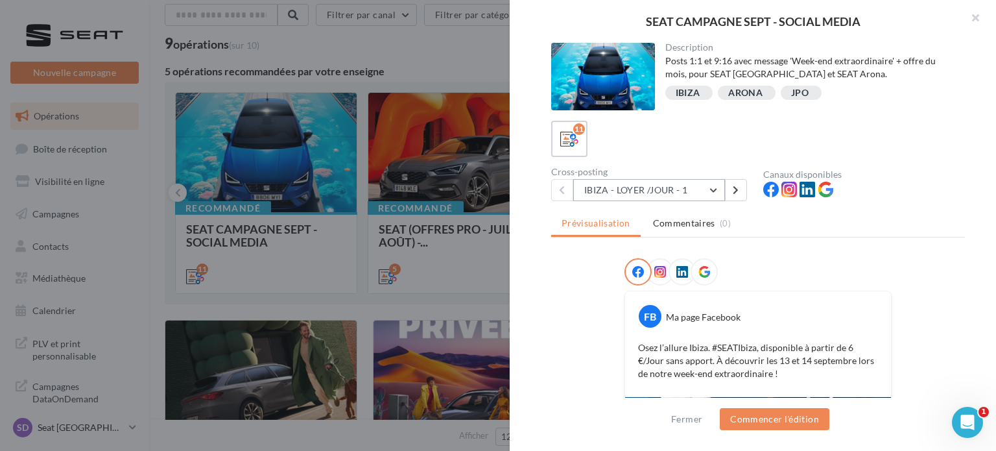
click at [663, 181] on button "IBIZA - LOYER /JOUR - 1" at bounding box center [649, 190] width 152 height 22
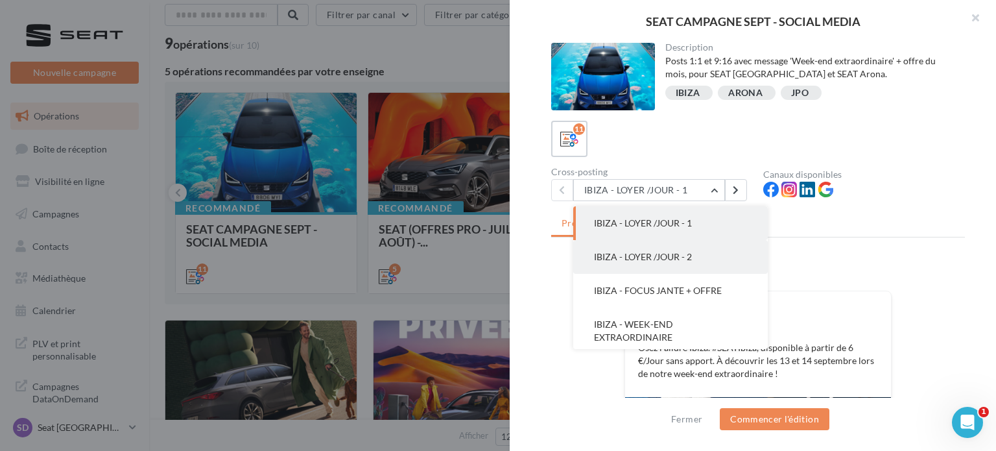
click at [673, 267] on button "IBIZA - LOYER /JOUR - 2" at bounding box center [670, 257] width 195 height 34
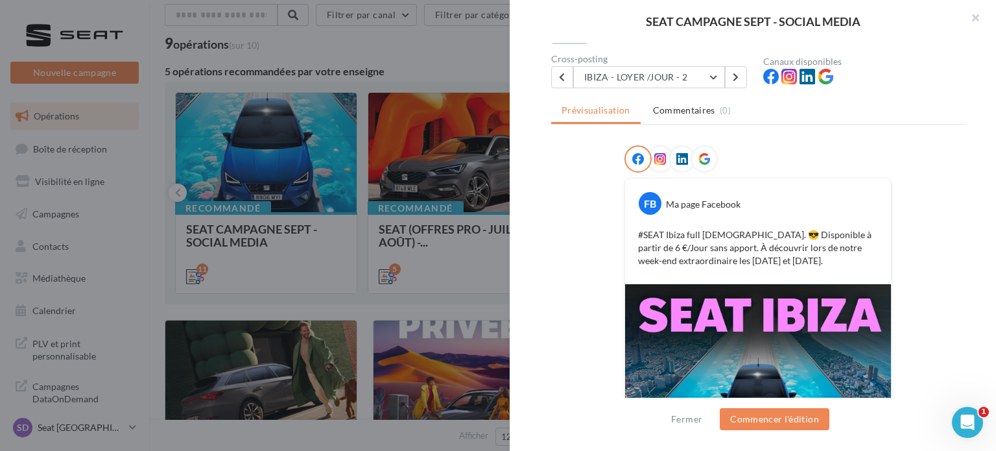
scroll to position [269, 0]
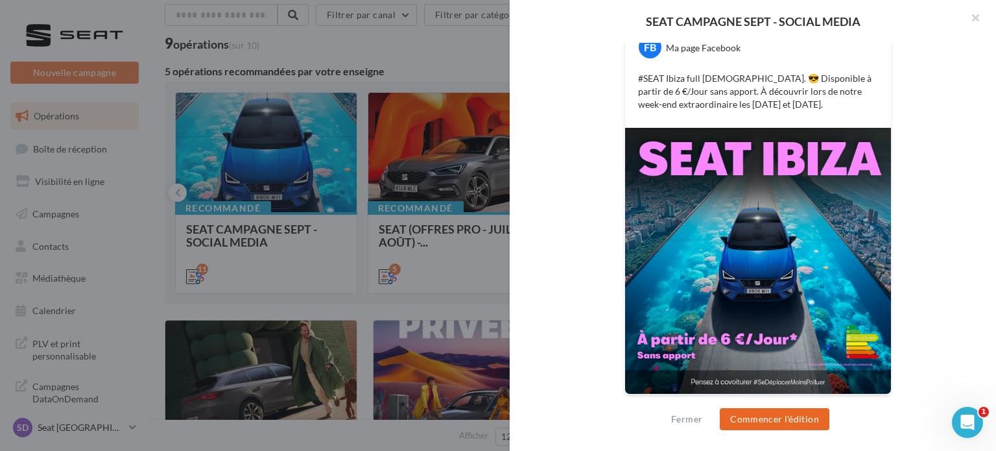
click at [761, 425] on button "Commencer l'édition" at bounding box center [775, 419] width 110 height 22
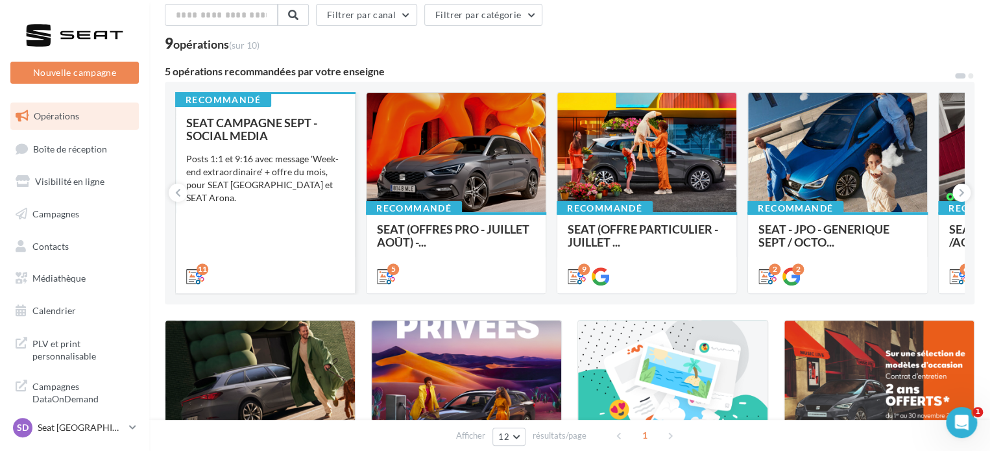
click at [268, 211] on div "SEAT CAMPAGNE SEPT - SOCIAL MEDIA Posts 1:1 et 9:16 avec message 'Week-end extr…" at bounding box center [265, 198] width 158 height 165
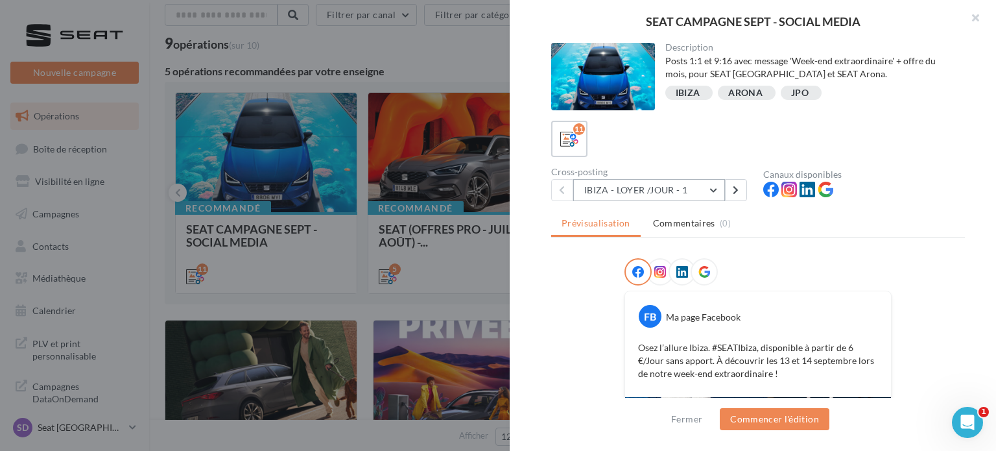
click at [682, 191] on button "IBIZA - LOYER /JOUR - 1" at bounding box center [649, 190] width 152 height 22
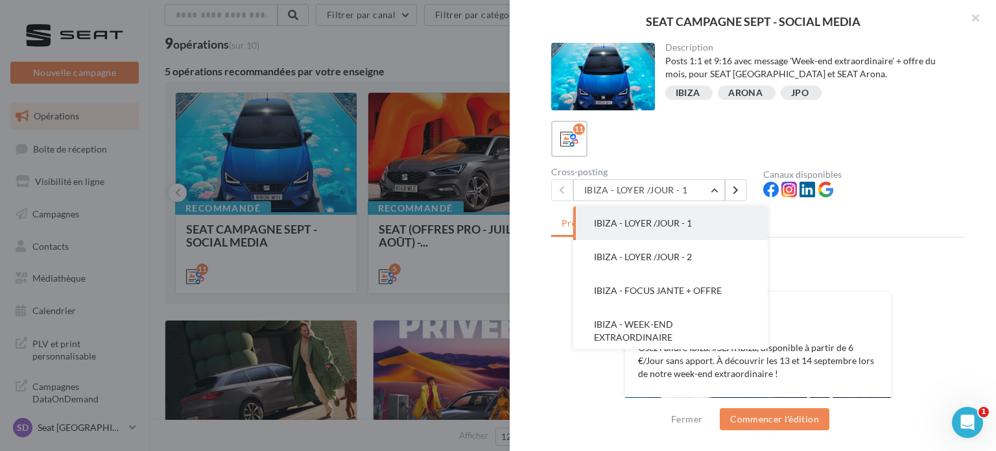
click at [634, 174] on div "Cross-posting" at bounding box center [652, 171] width 202 height 9
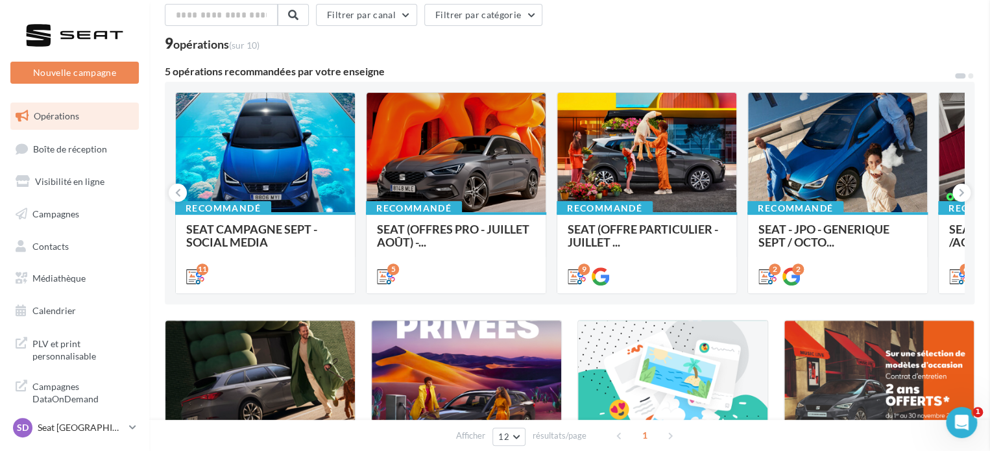
click at [64, 275] on span "Médiathèque" at bounding box center [58, 277] width 53 height 11
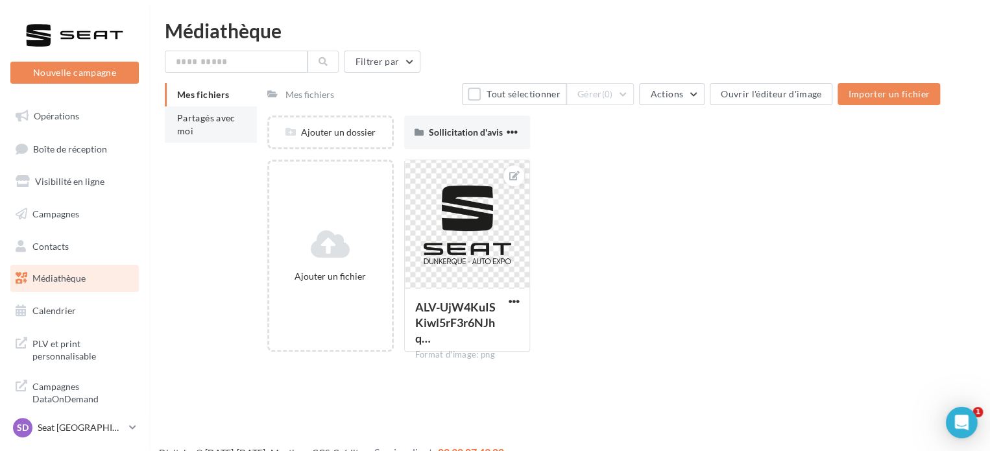
click at [230, 126] on li "Partagés avec moi" at bounding box center [211, 124] width 92 height 36
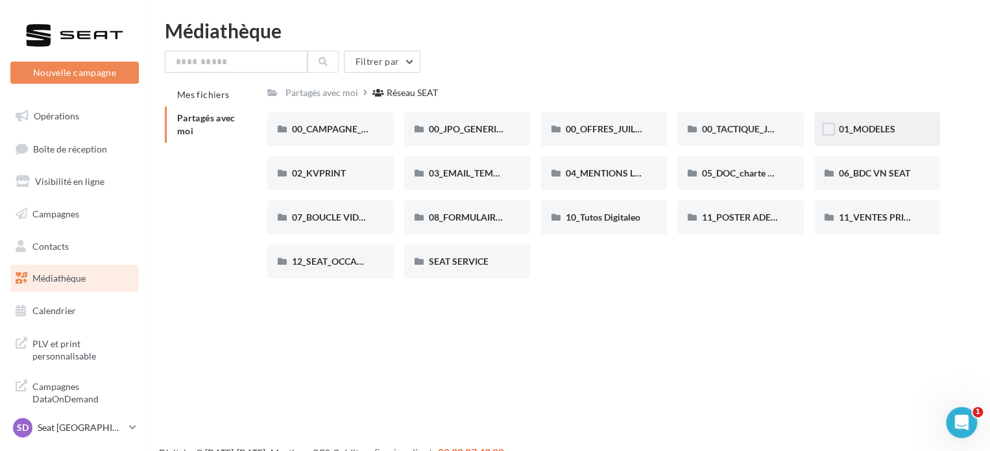
click at [865, 114] on div "01_MODELES" at bounding box center [877, 129] width 126 height 34
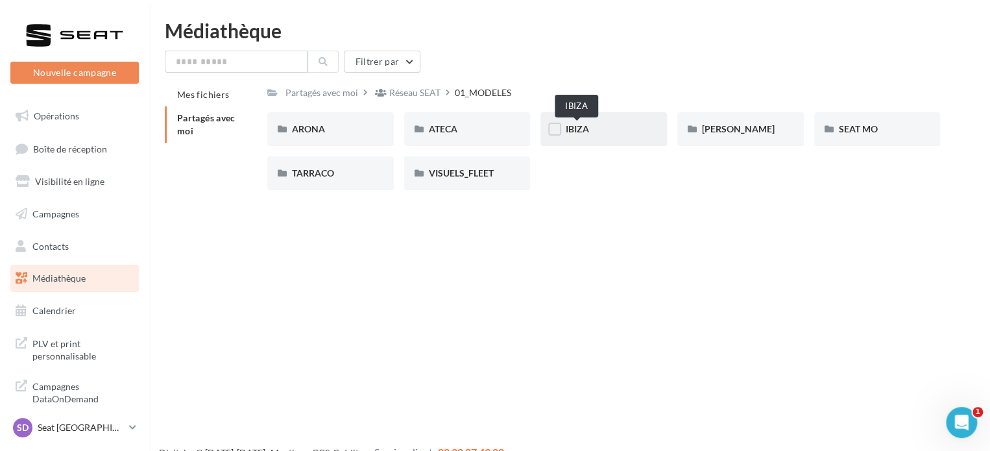
click at [584, 132] on span "IBIZA" at bounding box center [576, 128] width 23 height 11
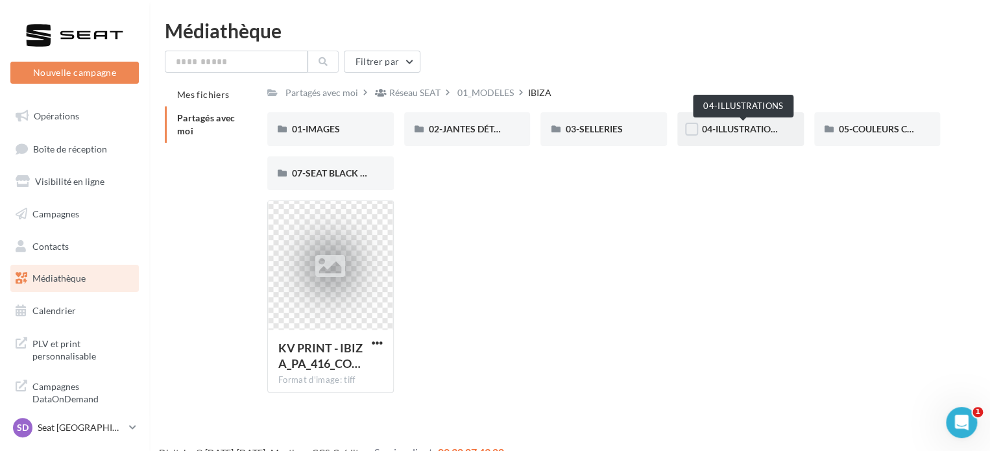
click at [734, 127] on span "04-ILLUSTRATIONS" at bounding box center [742, 128] width 81 height 11
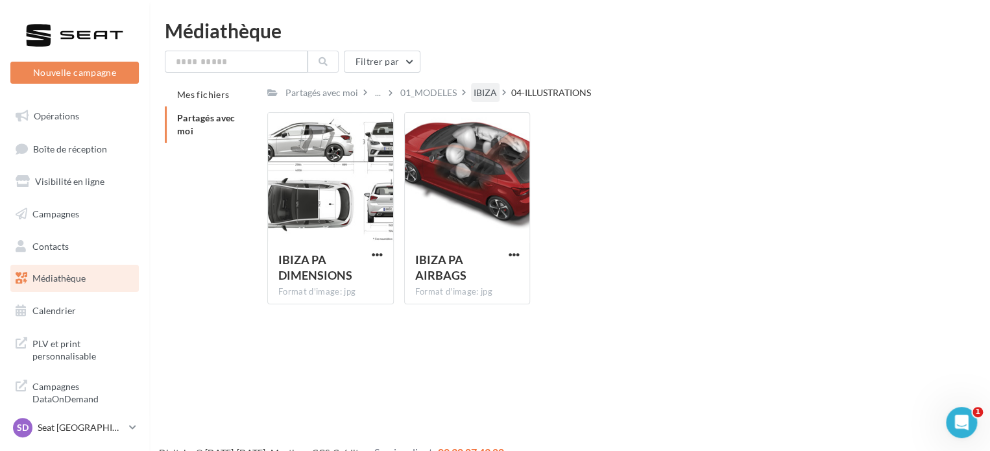
click at [479, 91] on div "IBIZA" at bounding box center [484, 92] width 23 height 13
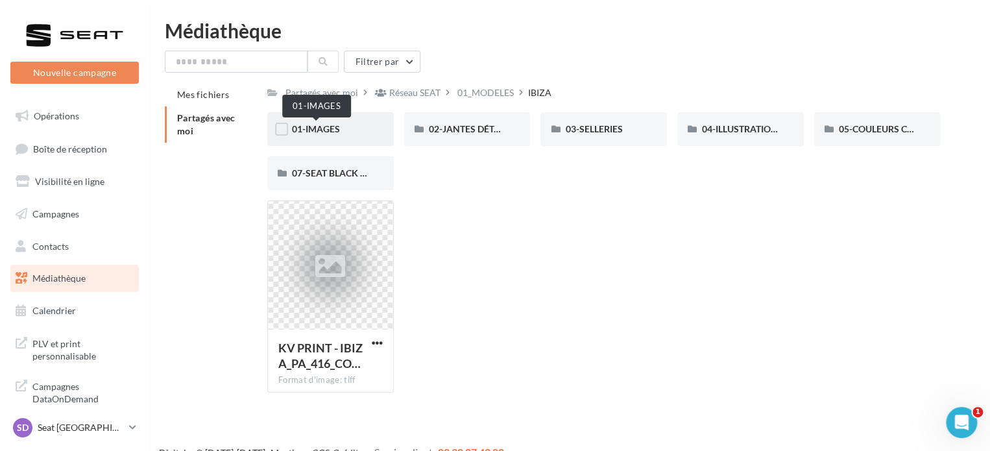
click at [327, 134] on span "01-IMAGES" at bounding box center [316, 128] width 48 height 11
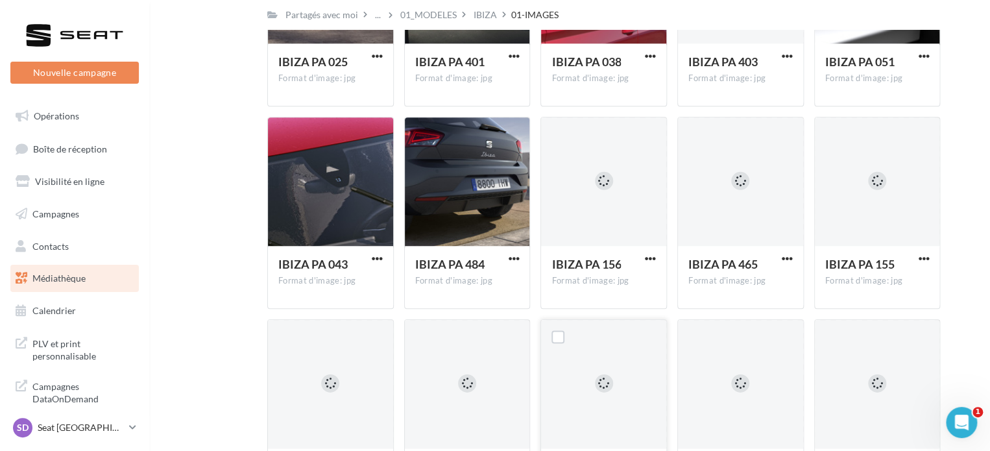
scroll to position [601, 0]
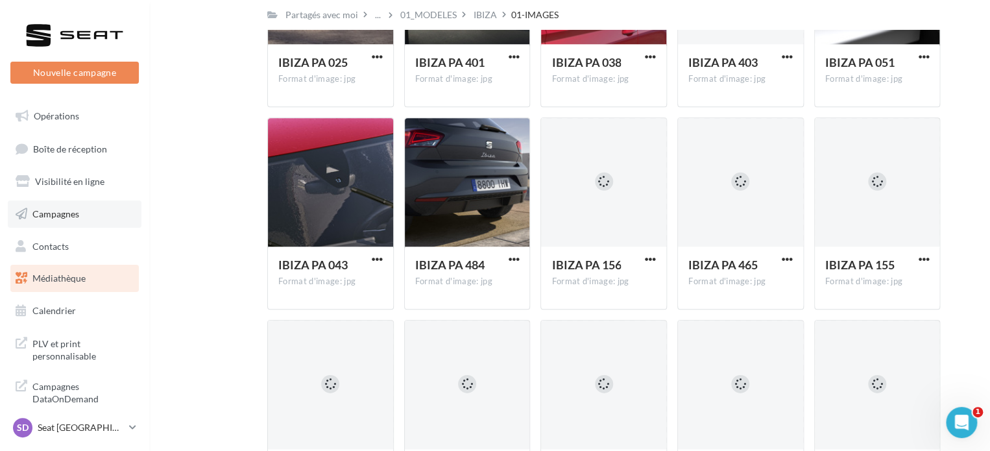
click at [70, 210] on span "Campagnes" at bounding box center [55, 213] width 47 height 11
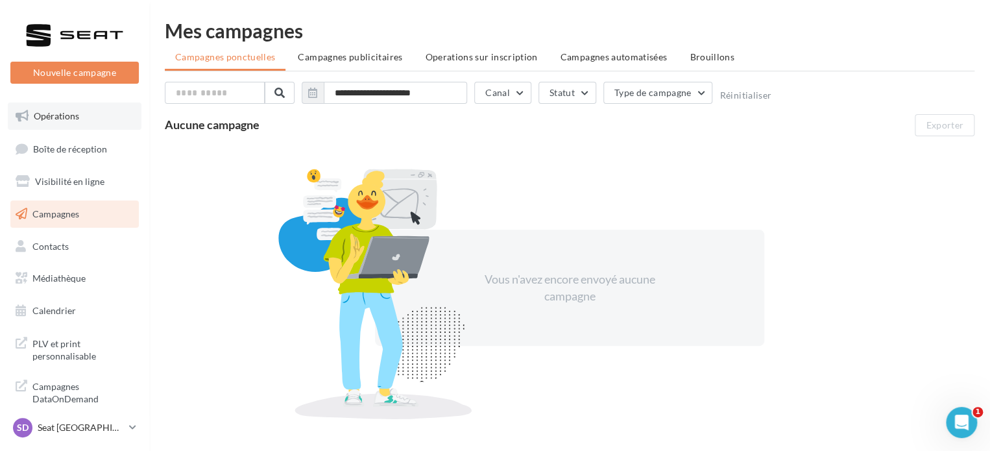
click at [23, 116] on icon at bounding box center [22, 116] width 13 height 17
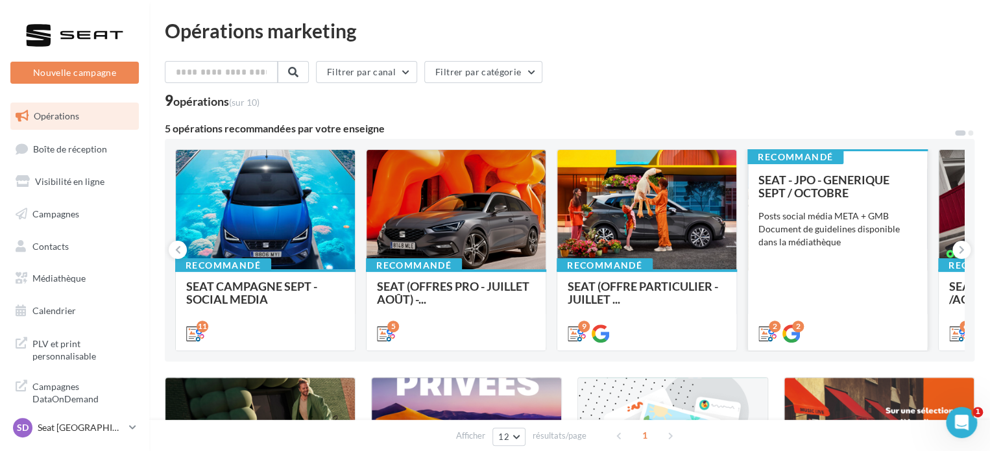
click at [837, 250] on div "SEAT - JPO - GENERIQUE SEPT / OCTOBRE Posts social média META + GMB Document de…" at bounding box center [837, 255] width 158 height 165
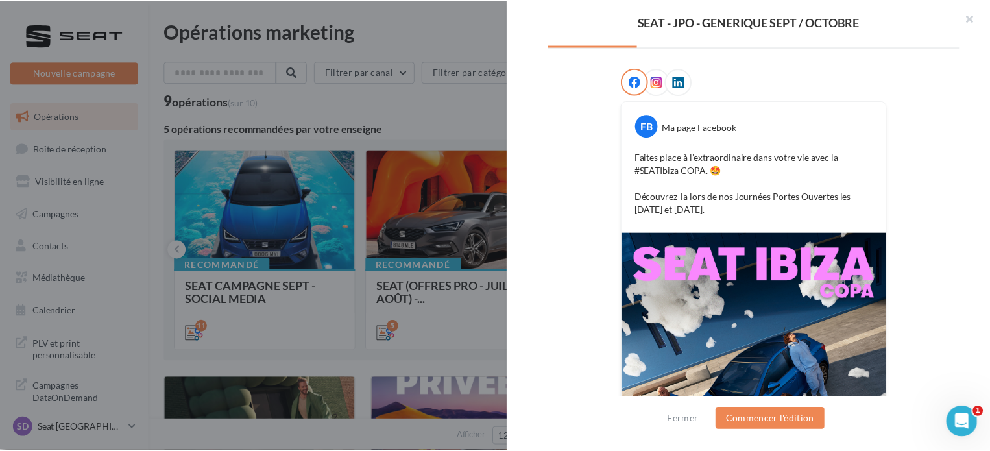
scroll to position [361, 0]
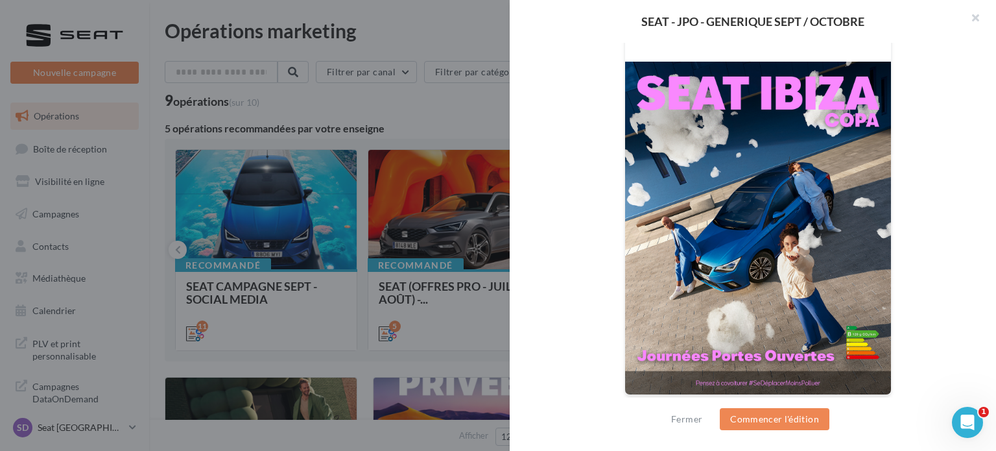
drag, startPoint x: 661, startPoint y: 286, endPoint x: 475, endPoint y: 217, distance: 198.4
click at [475, 217] on div at bounding box center [498, 225] width 996 height 451
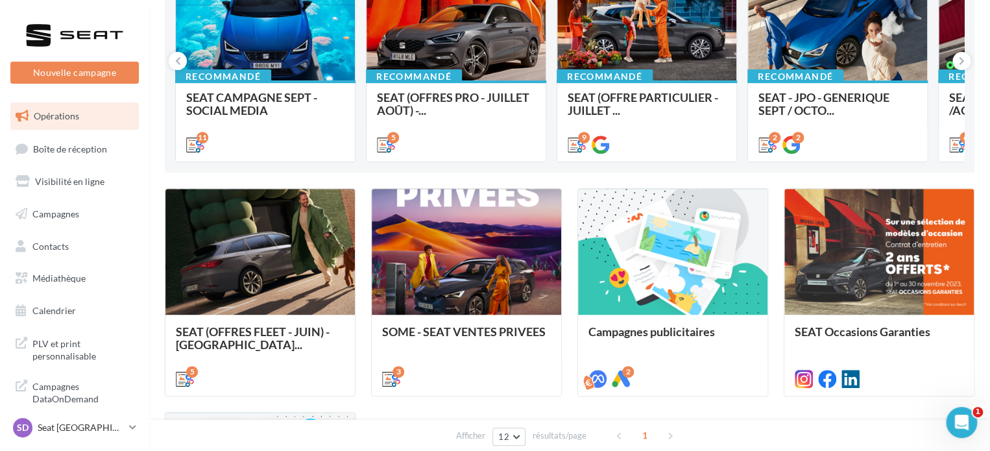
scroll to position [189, 0]
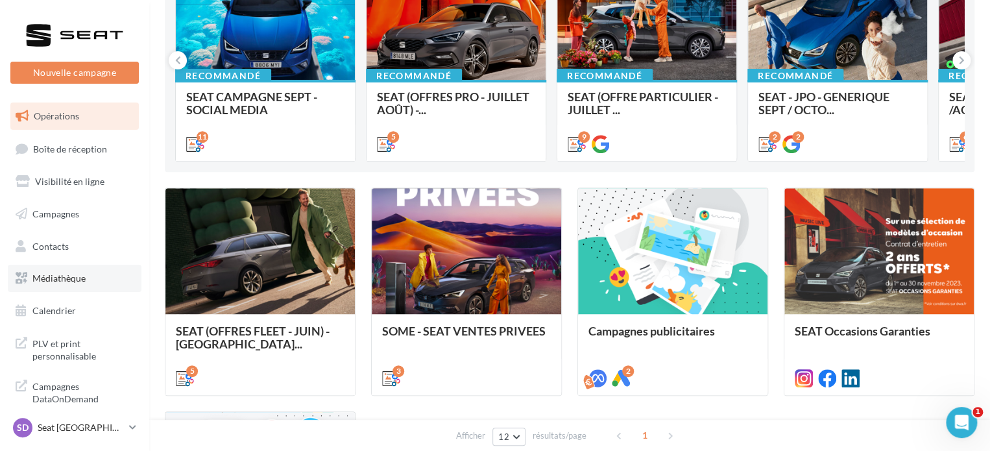
click at [83, 289] on link "Médiathèque" at bounding box center [75, 278] width 134 height 27
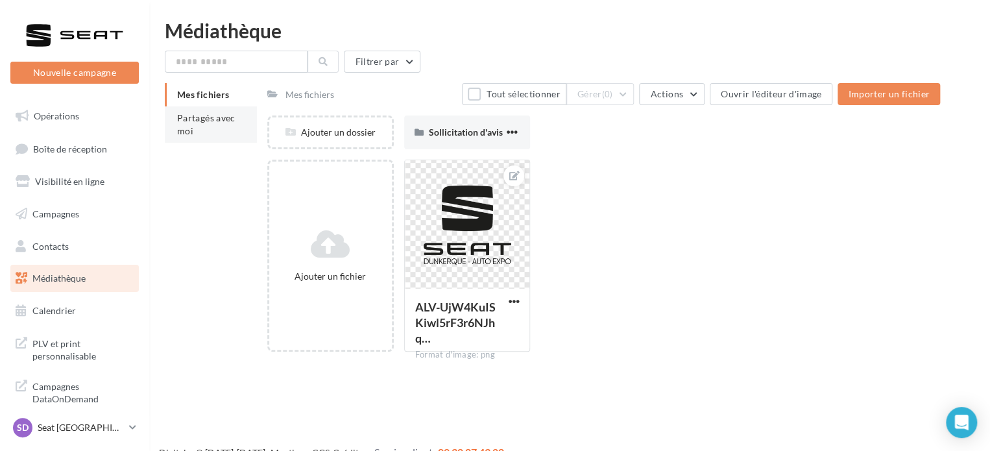
click at [180, 121] on span "Partagés avec moi" at bounding box center [206, 124] width 58 height 24
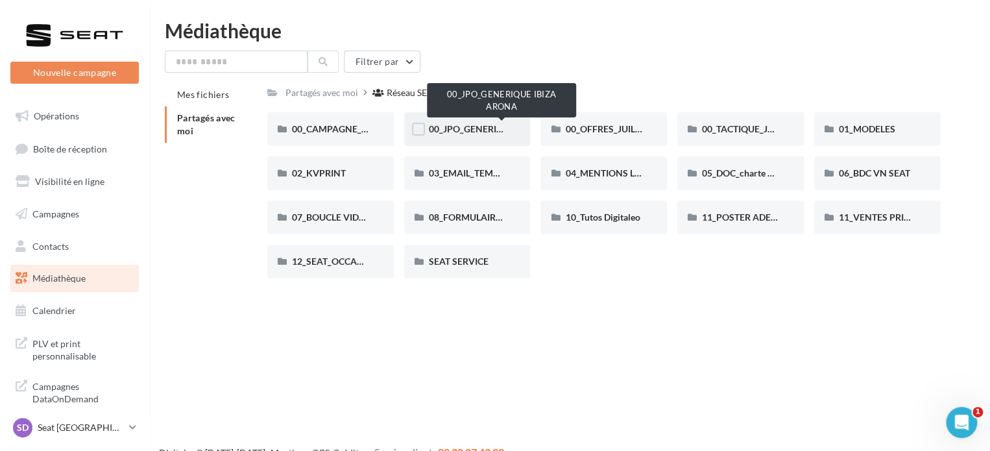
click at [467, 133] on span "00_JPO_GENERIQUE IBIZA ARONA" at bounding box center [502, 128] width 147 height 11
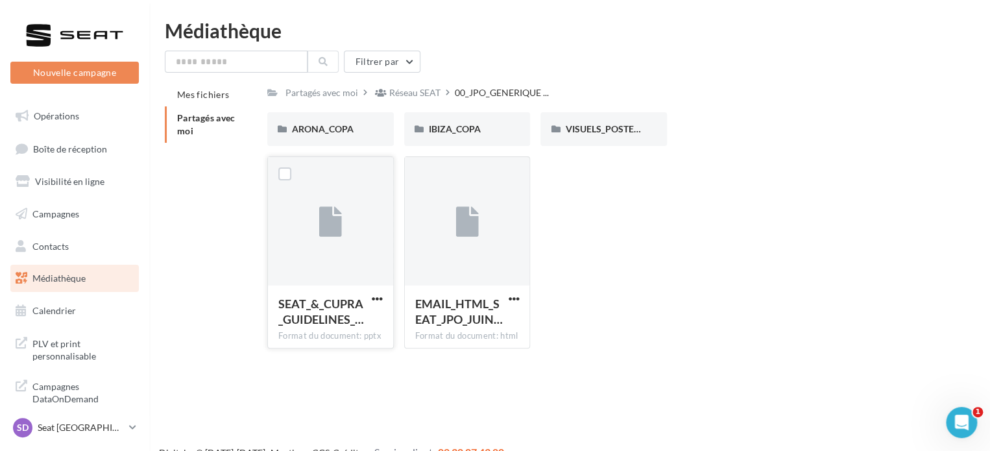
click at [348, 159] on div at bounding box center [330, 222] width 125 height 130
click at [346, 128] on span "ARONA_COPA" at bounding box center [323, 128] width 62 height 11
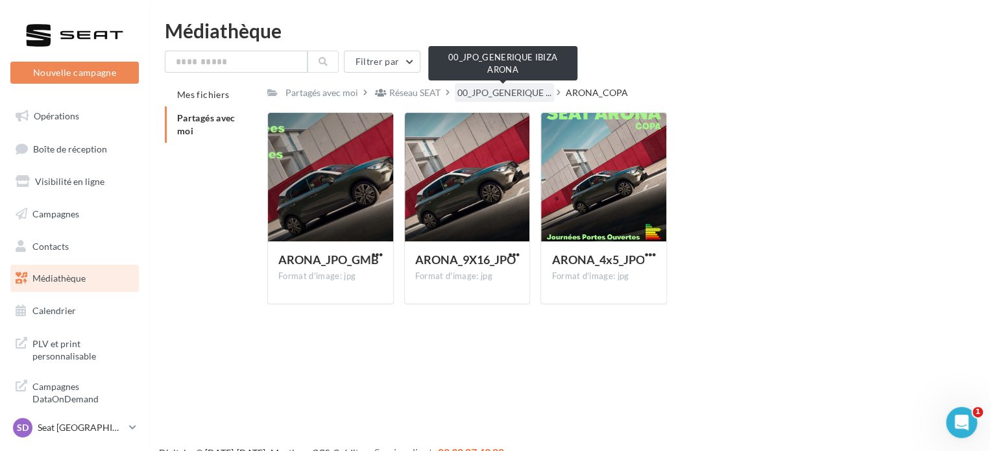
click at [461, 97] on span "00_JPO_GENERIQUE ..." at bounding box center [504, 92] width 94 height 13
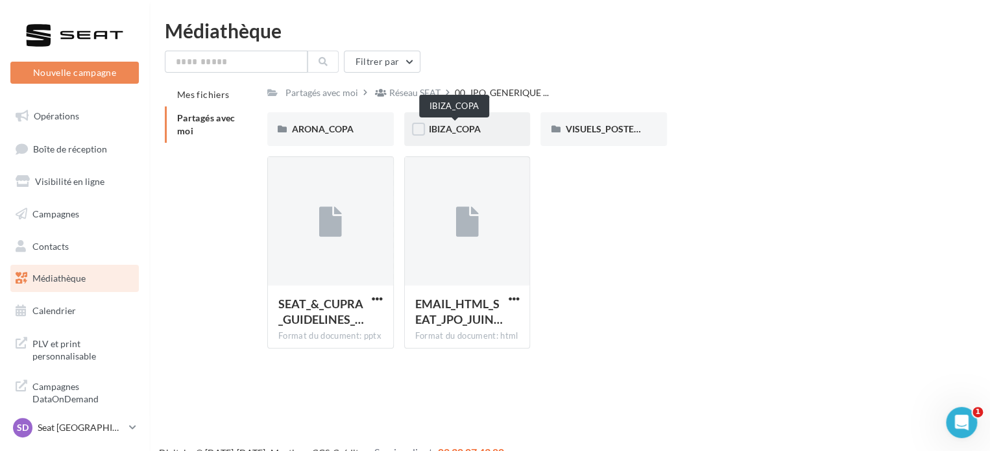
click at [475, 126] on span "IBIZA_COPA" at bounding box center [455, 128] width 52 height 11
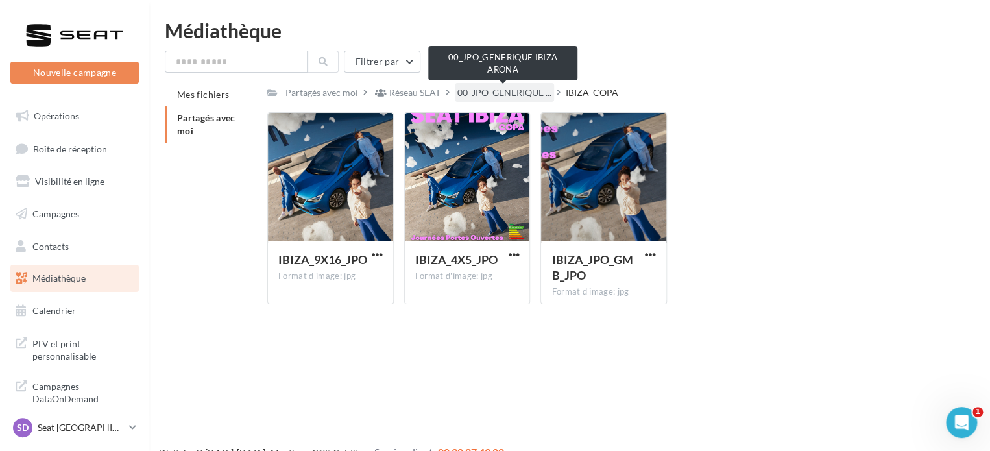
click at [498, 98] on span "00_JPO_GENERIQUE ..." at bounding box center [504, 92] width 94 height 13
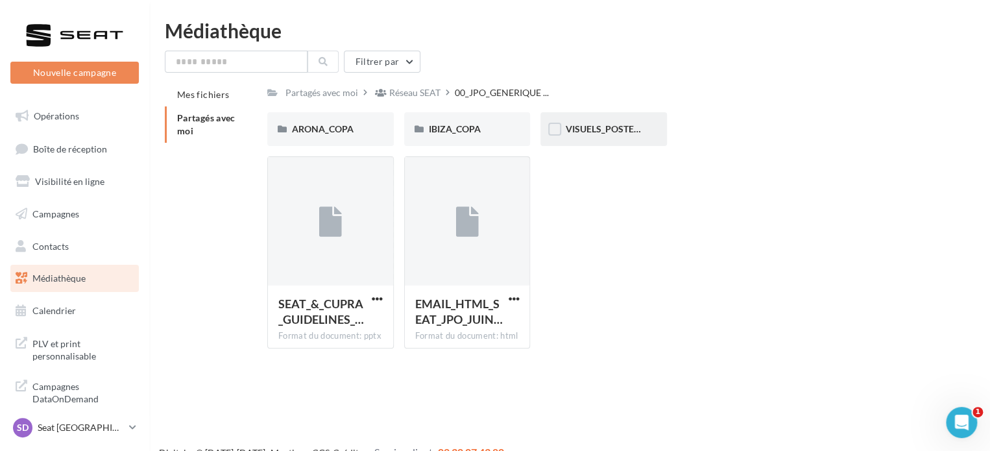
click at [572, 120] on div "VISUELS_POSTERS" at bounding box center [603, 129] width 126 height 34
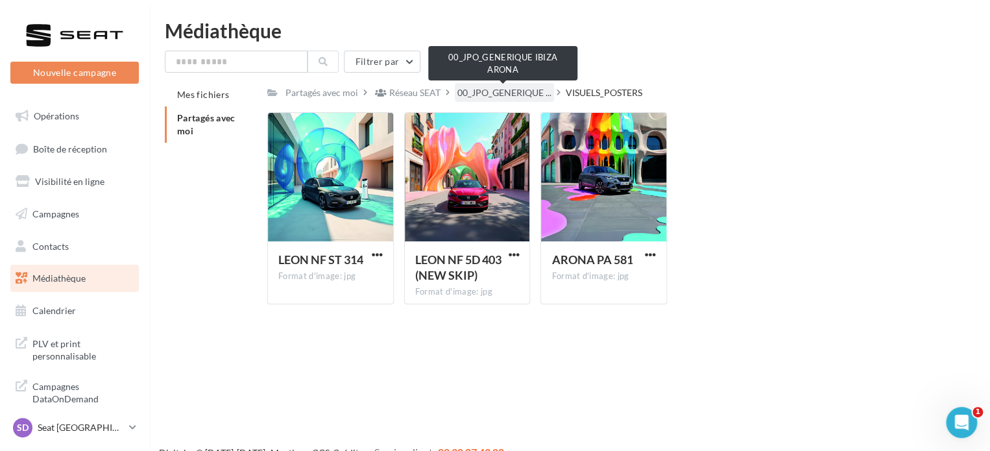
click at [510, 88] on span "00_JPO_GENERIQUE ..." at bounding box center [504, 92] width 94 height 13
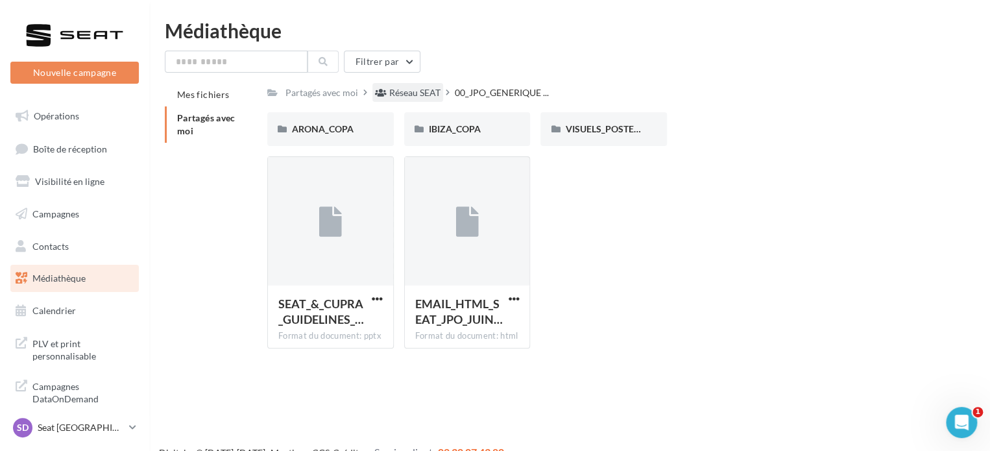
click at [429, 94] on div "Réseau SEAT" at bounding box center [414, 92] width 51 height 13
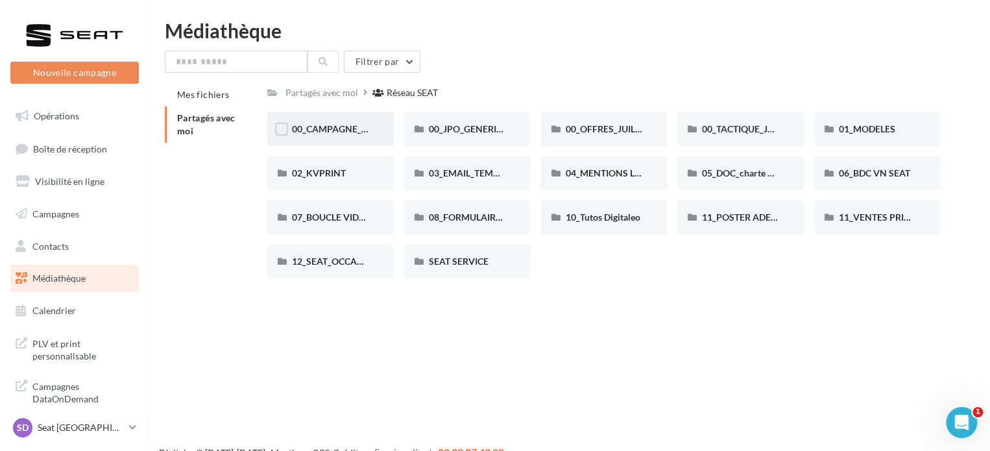
click at [339, 136] on div "00_CAMPAGNE_SEPTEMBRE" at bounding box center [330, 129] width 77 height 13
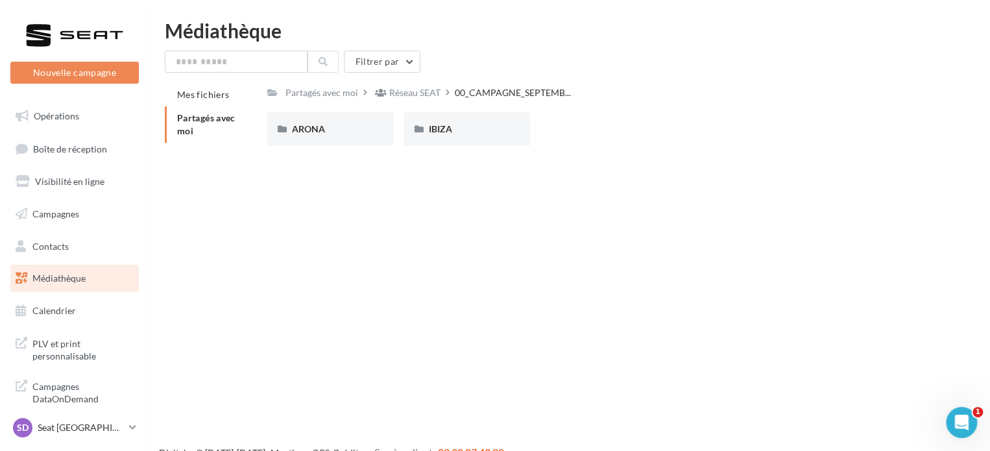
click at [339, 136] on div "ARONA" at bounding box center [330, 129] width 77 height 13
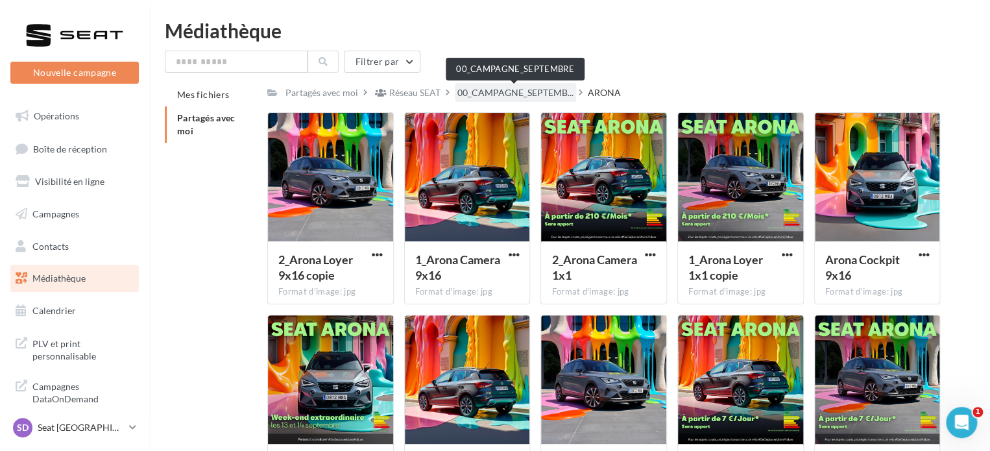
click at [475, 88] on span "00_CAMPAGNE_SEPTEMB..." at bounding box center [515, 92] width 116 height 13
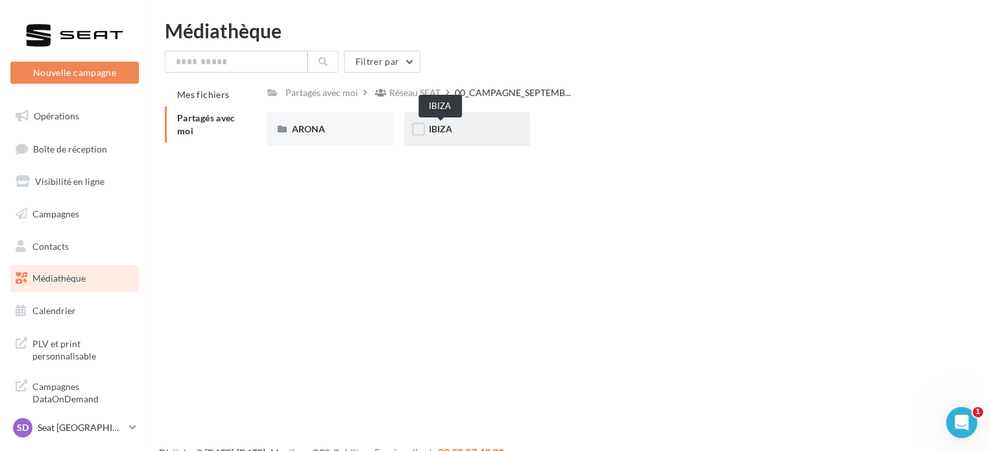
click at [444, 132] on span "IBIZA" at bounding box center [440, 128] width 23 height 11
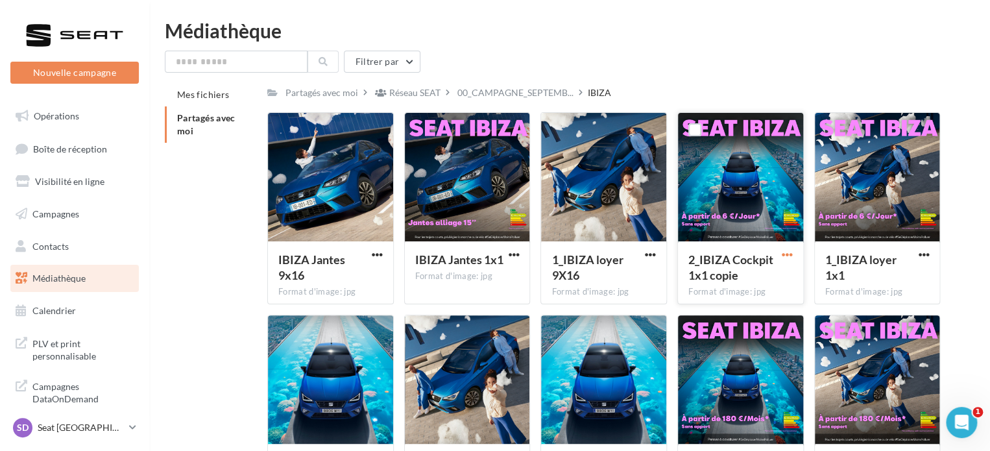
click at [785, 256] on span "button" at bounding box center [787, 254] width 11 height 11
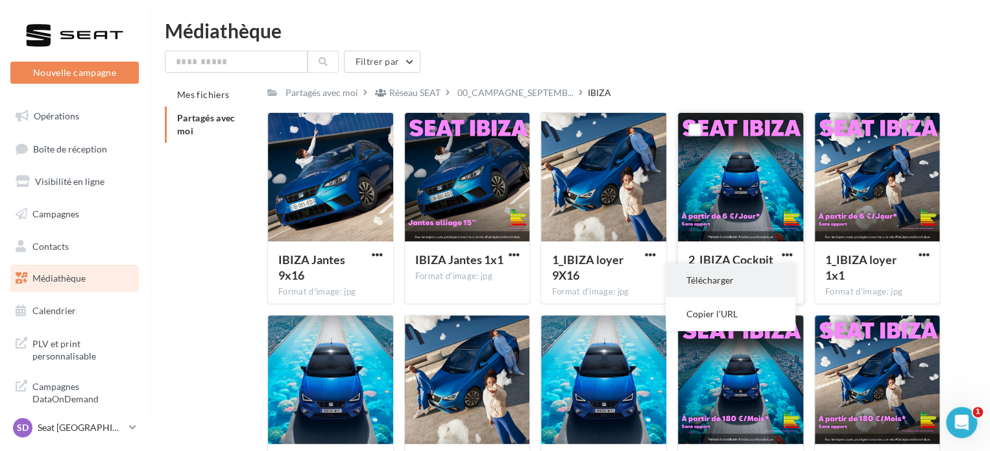
click at [703, 281] on button "Télécharger" at bounding box center [730, 280] width 130 height 34
click at [508, 20] on html "Nouvelle campagne Nouvelle campagne Opérations Boîte de réception Visibilité en…" at bounding box center [495, 225] width 990 height 451
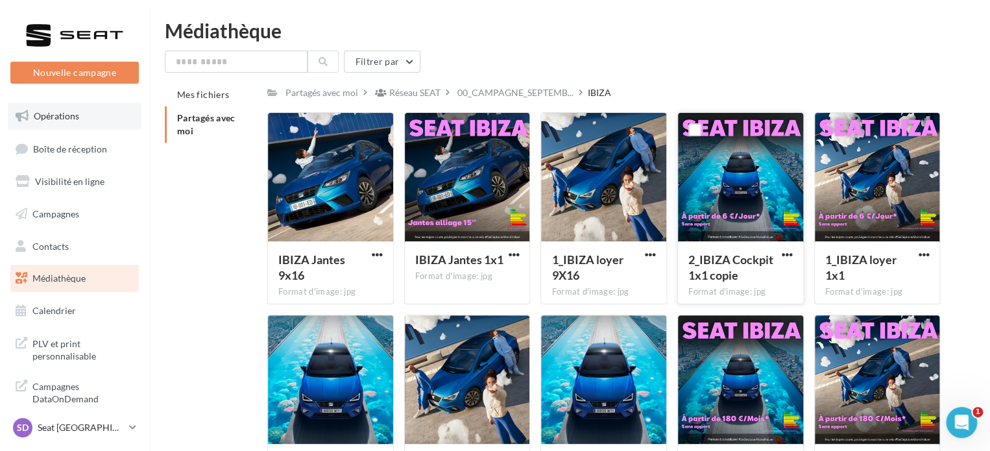
click at [70, 120] on span "Opérations" at bounding box center [56, 115] width 45 height 11
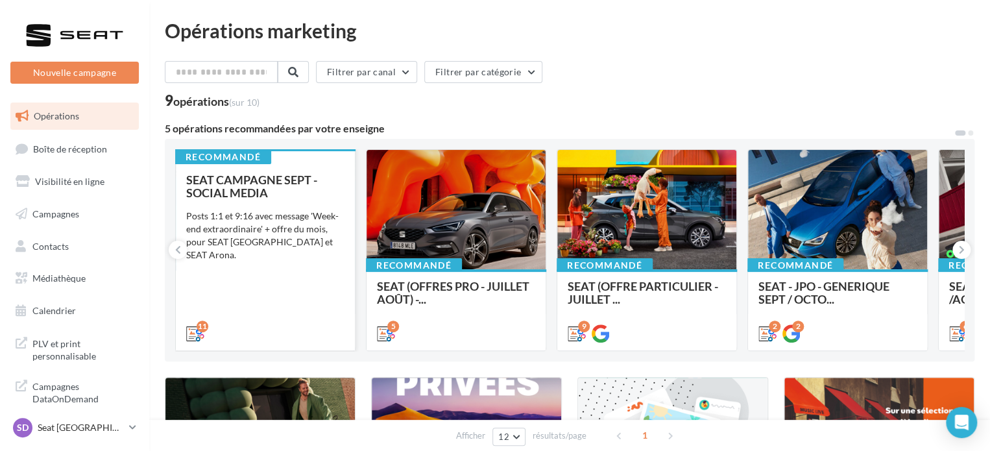
click at [283, 218] on div "Posts 1:1 et 9:16 avec message 'Week-end extraordinaire' + offre du mois, pour …" at bounding box center [265, 235] width 158 height 52
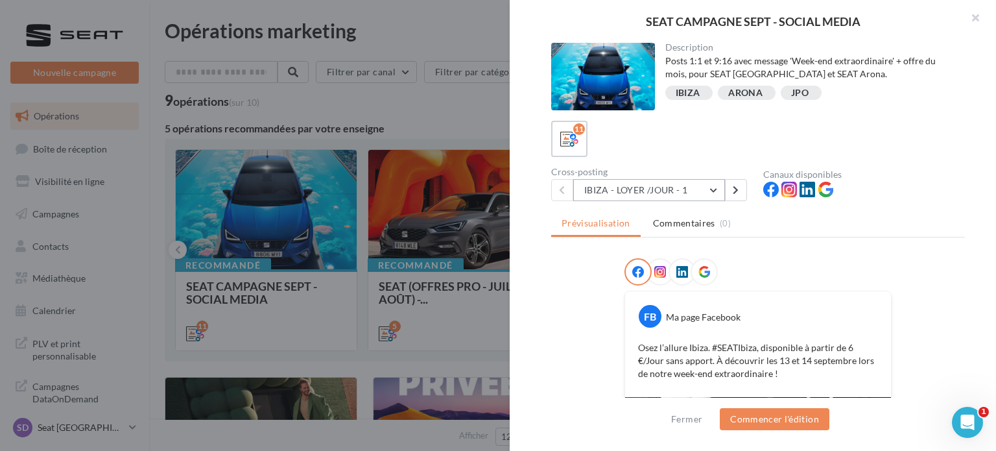
drag, startPoint x: 680, startPoint y: 202, endPoint x: 662, endPoint y: 195, distance: 18.7
click at [662, 195] on div "Description Posts 1:1 et 9:16 avec message 'Week-end extraordinaire' + offre du…" at bounding box center [758, 226] width 497 height 366
click at [662, 195] on button "IBIZA - LOYER /JOUR - 1" at bounding box center [649, 190] width 152 height 22
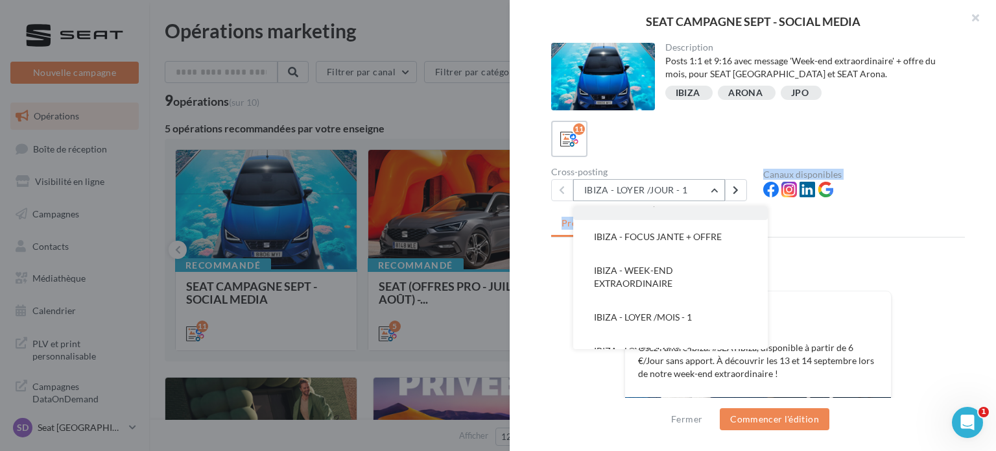
scroll to position [54, 0]
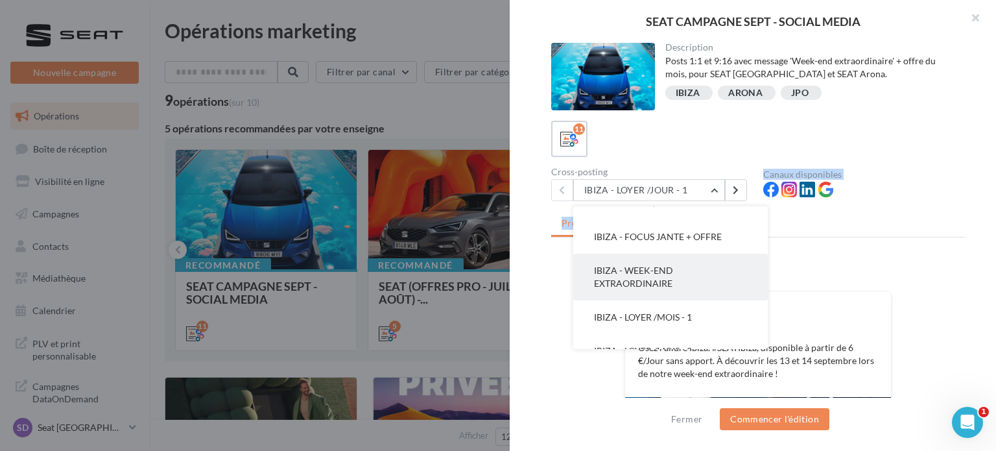
click at [660, 278] on span "IBIZA - WEEK-END EXTRAORDINAIRE" at bounding box center [633, 277] width 79 height 24
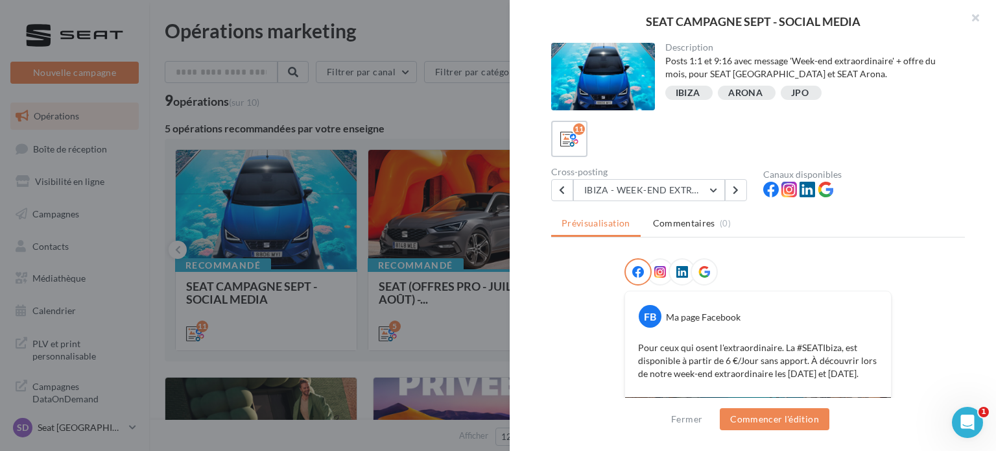
click at [826, 259] on div at bounding box center [758, 274] width 267 height 32
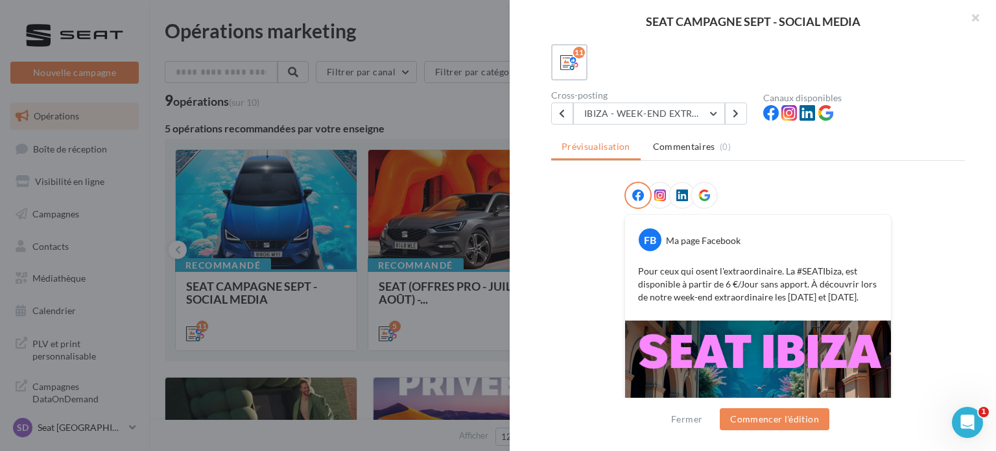
scroll to position [0, 0]
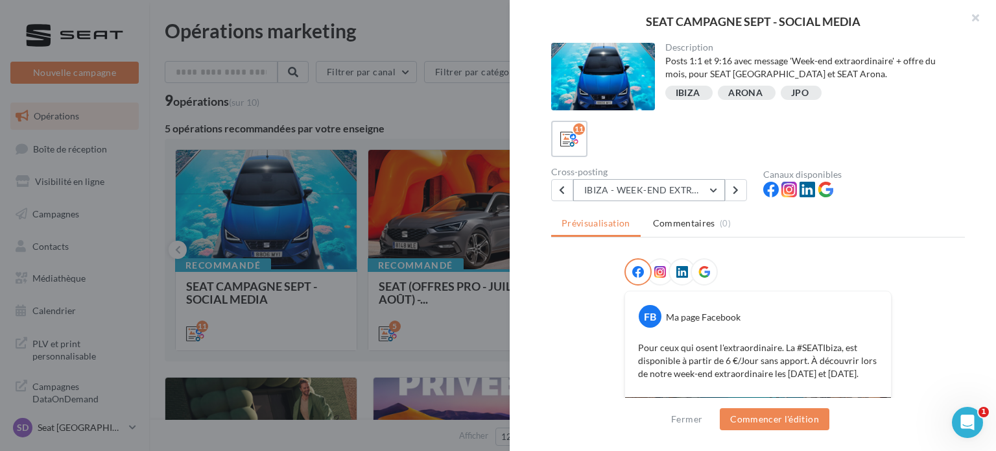
click at [705, 192] on button "IBIZA - WEEK-END EXTRAORDINAIRE" at bounding box center [649, 190] width 152 height 22
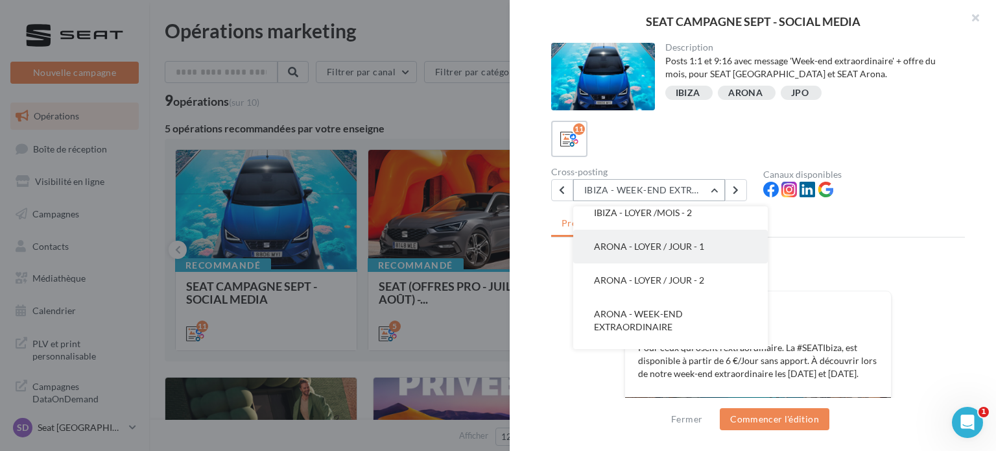
scroll to position [217, 0]
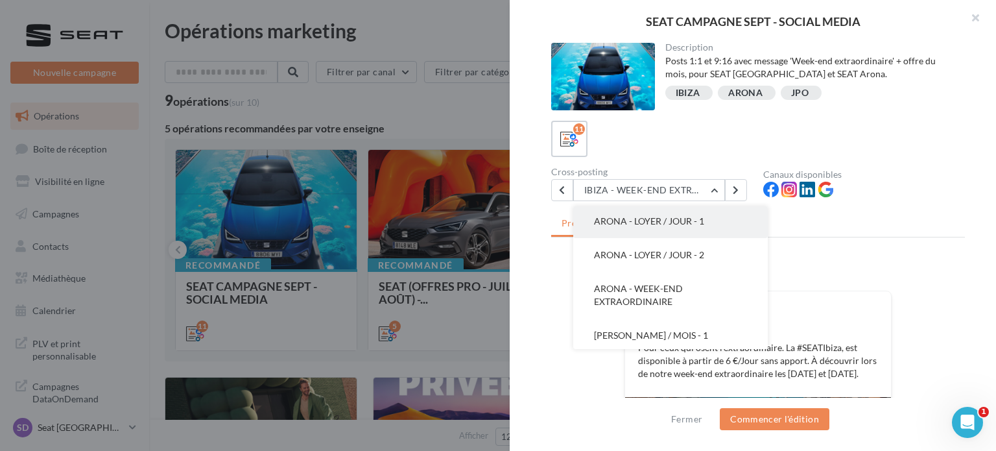
click at [631, 215] on span "ARONA - LOYER / JOUR - 1" at bounding box center [649, 220] width 110 height 11
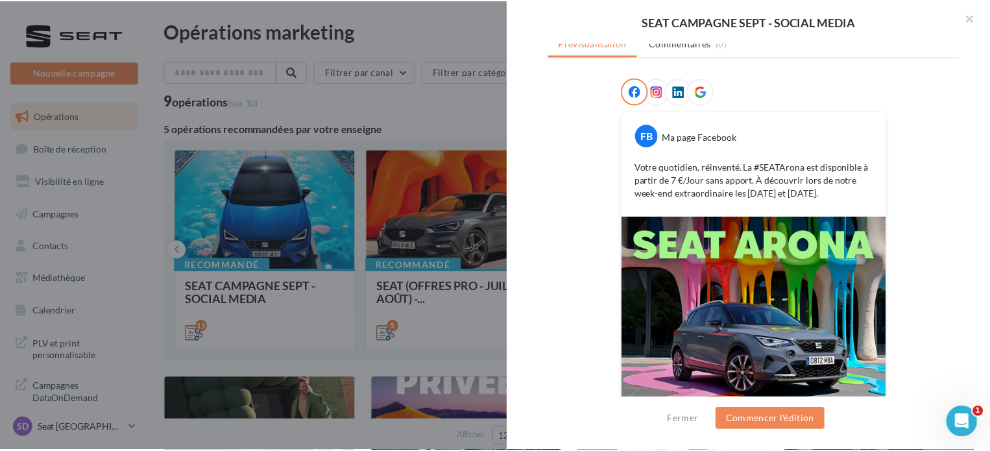
scroll to position [269, 0]
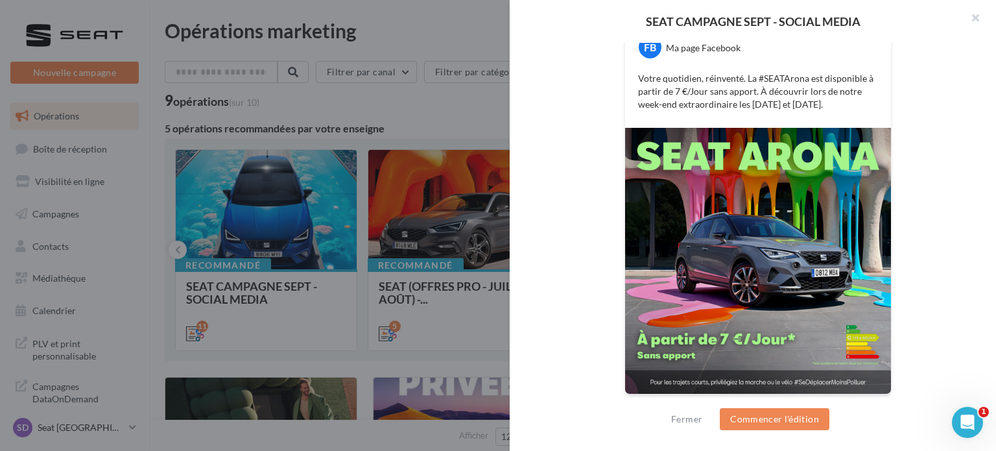
click at [606, 222] on div "FB Ma page Facebook Votre quotidien, réinventé. La #SEATArona est disponible à …" at bounding box center [758, 200] width 414 height 422
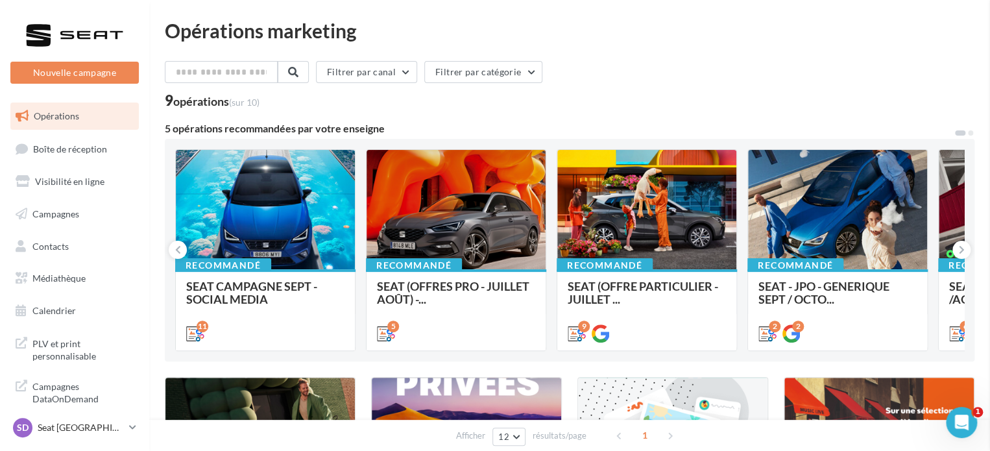
click at [52, 293] on ul "Opérations Boîte de réception Visibilité en ligne Campagnes Contacts Mes cibles…" at bounding box center [74, 213] width 139 height 232
click at [42, 280] on span "Médiathèque" at bounding box center [58, 277] width 53 height 11
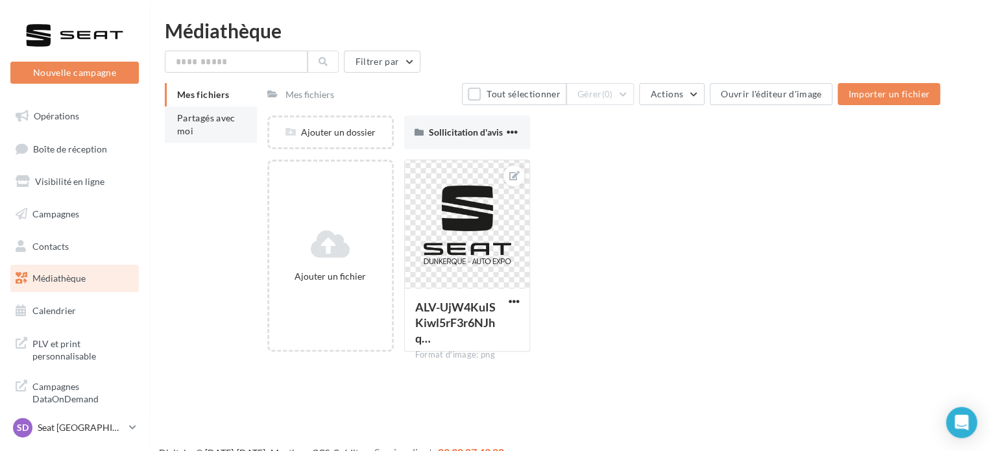
click at [217, 121] on span "Partagés avec moi" at bounding box center [206, 124] width 58 height 24
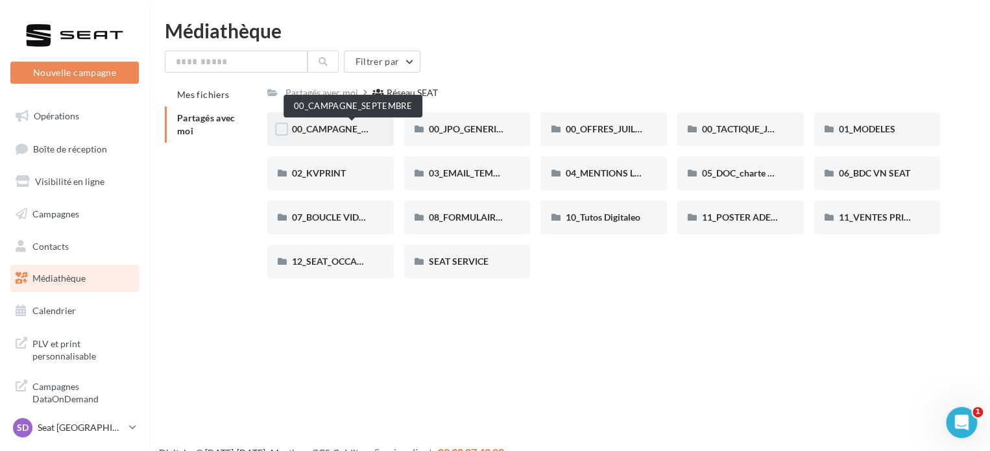
click at [344, 128] on span "00_CAMPAGNE_SEPTEMBRE" at bounding box center [352, 128] width 121 height 11
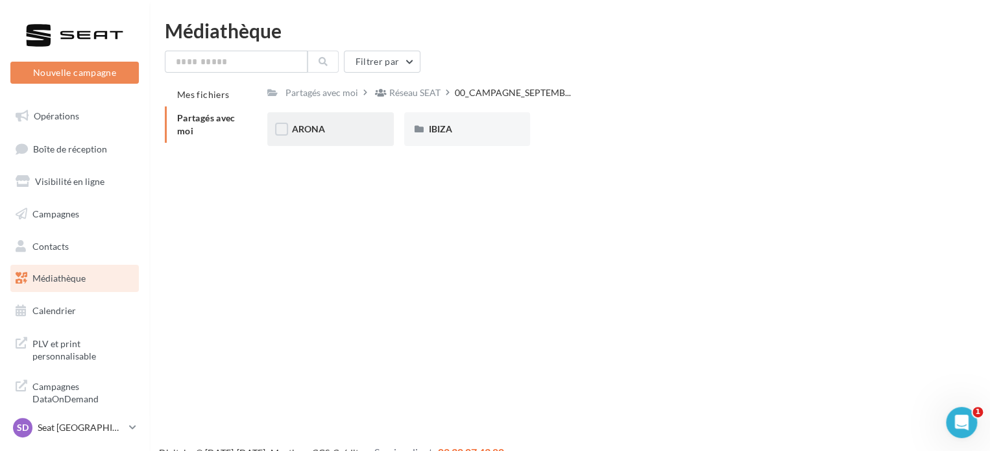
click at [327, 132] on div "ARONA" at bounding box center [330, 129] width 77 height 13
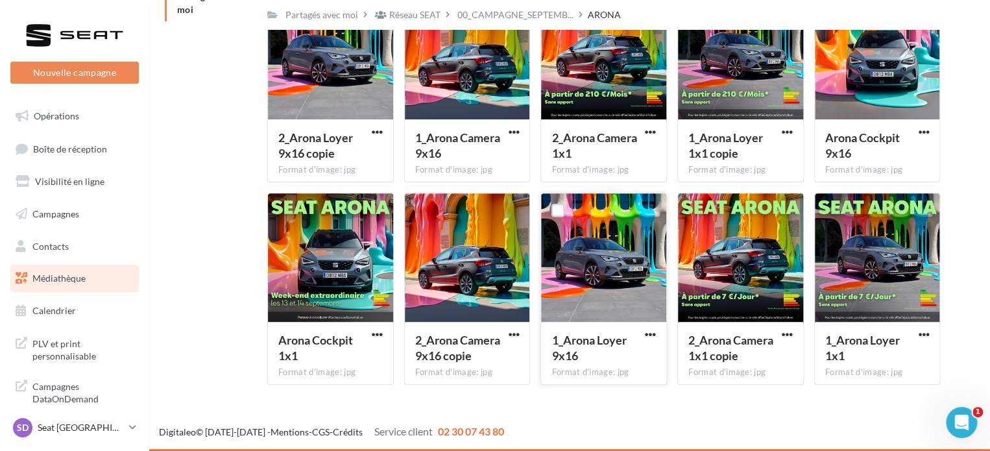
scroll to position [121, 0]
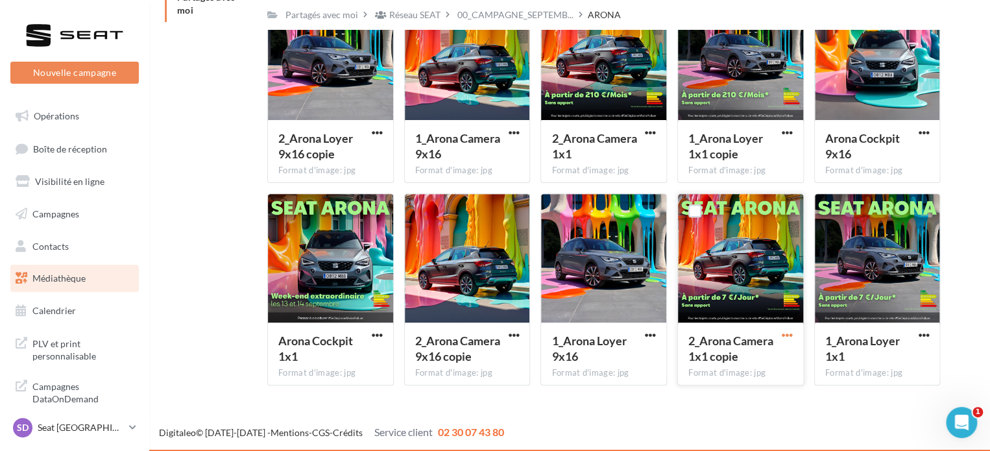
click at [785, 334] on span "button" at bounding box center [787, 334] width 11 height 11
click at [704, 365] on button "Télécharger" at bounding box center [730, 361] width 130 height 34
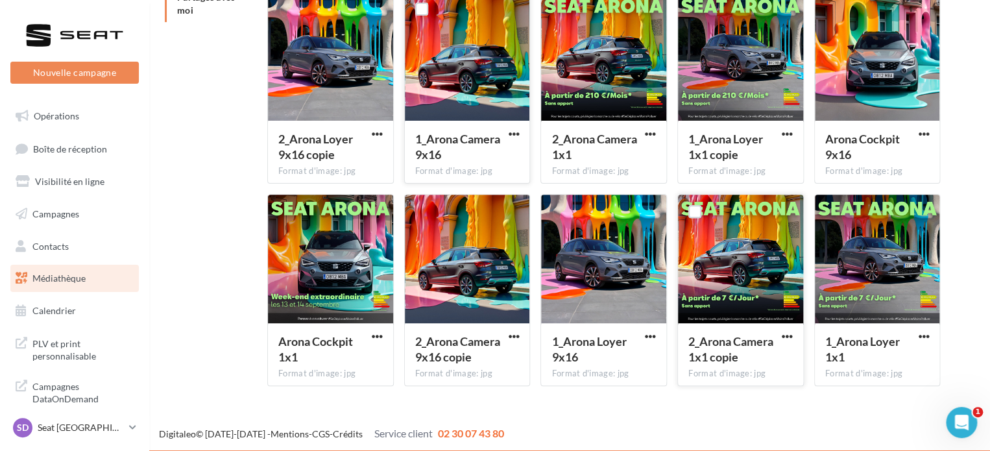
scroll to position [0, 0]
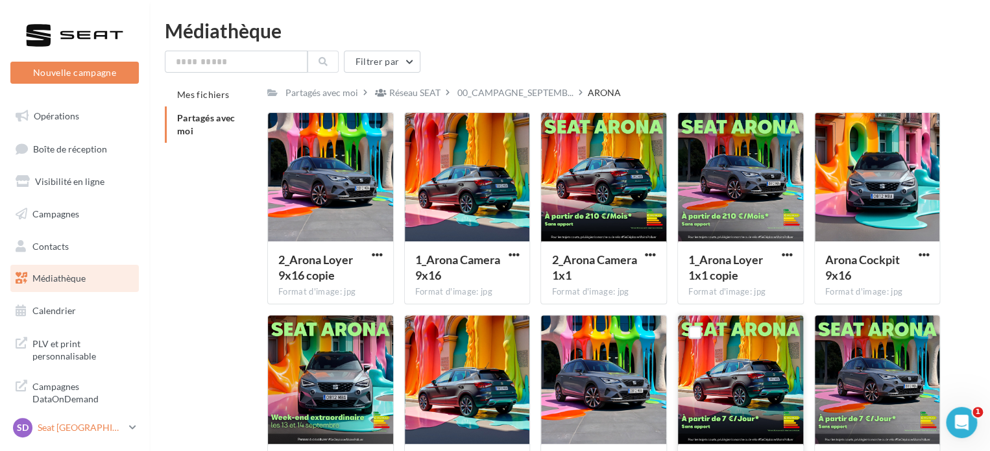
click at [52, 429] on p "Seat [GEOGRAPHIC_DATA]" at bounding box center [81, 427] width 86 height 13
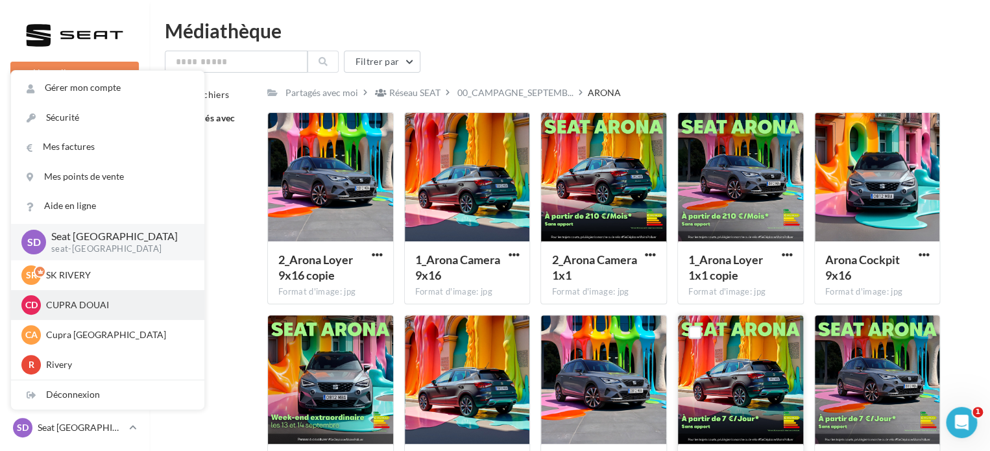
scroll to position [42, 0]
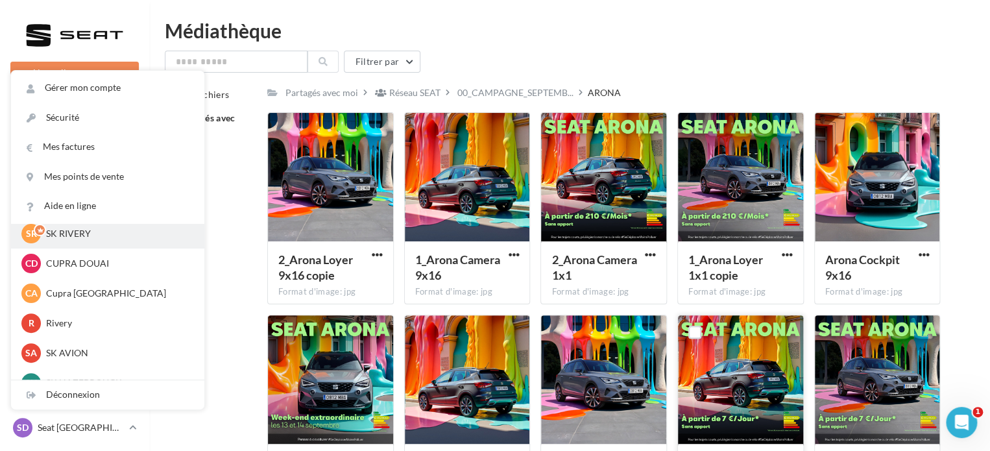
click at [61, 244] on div "SR [PERSON_NAME] sk-rive-tra" at bounding box center [107, 234] width 193 height 30
click at [75, 236] on p "SK RIVERY" at bounding box center [117, 233] width 143 height 13
